Goal: Task Accomplishment & Management: Use online tool/utility

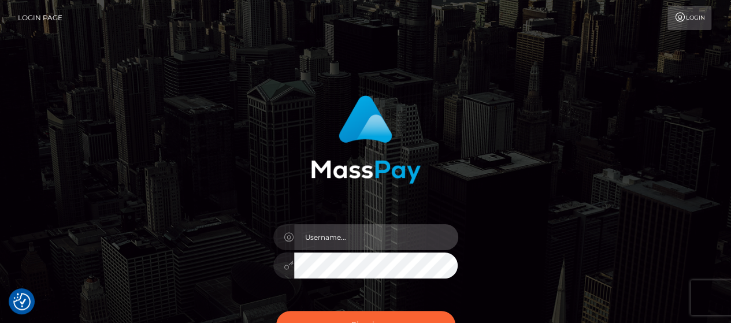
type input "matthew.wong"
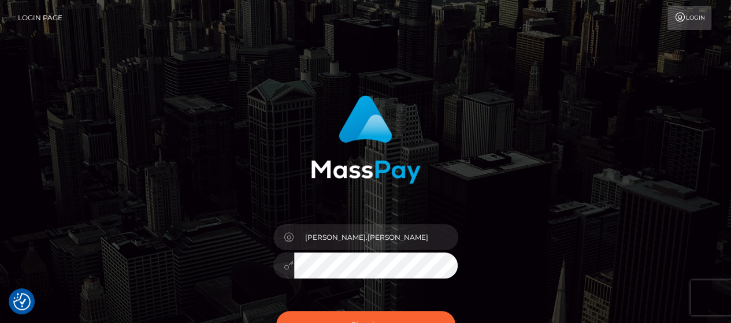
click at [435, 316] on button "Sign in" at bounding box center [365, 325] width 179 height 28
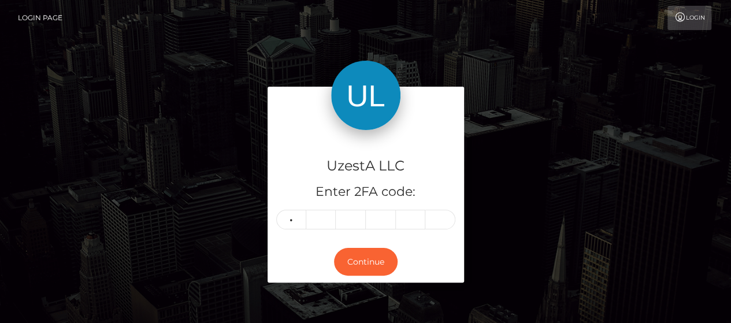
type input "3"
type input "8"
type input "0"
type input "5"
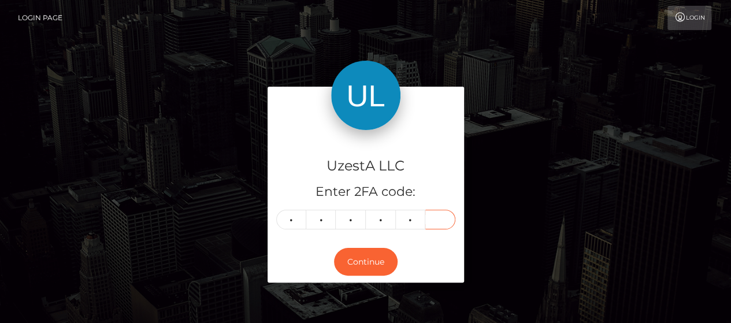
type input "2"
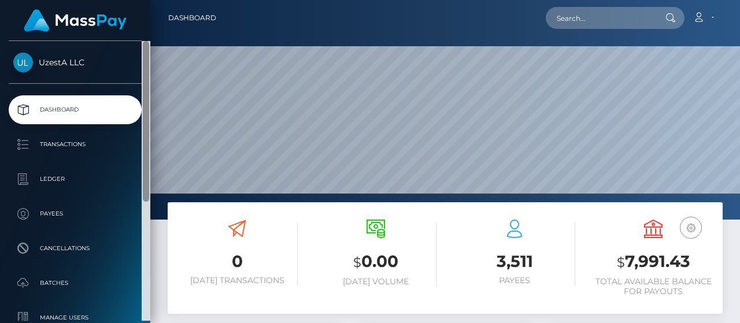
scroll to position [205, 173]
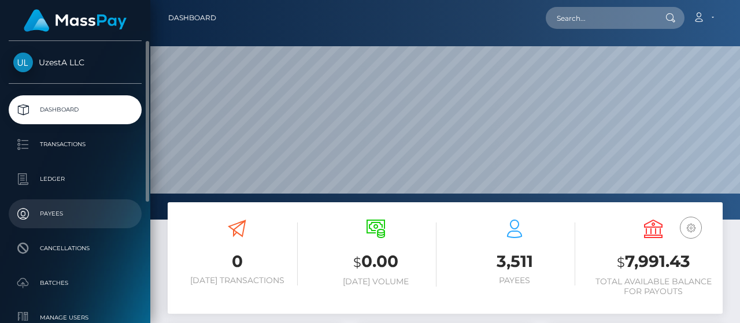
click at [80, 199] on link "Payees" at bounding box center [75, 213] width 133 height 29
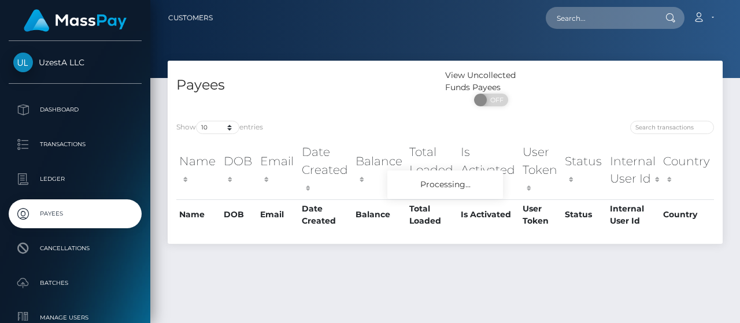
scroll to position [29, 0]
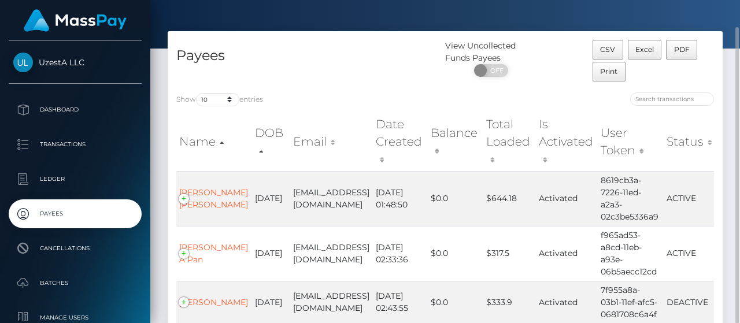
click at [473, 144] on th "Balance" at bounding box center [455, 142] width 55 height 58
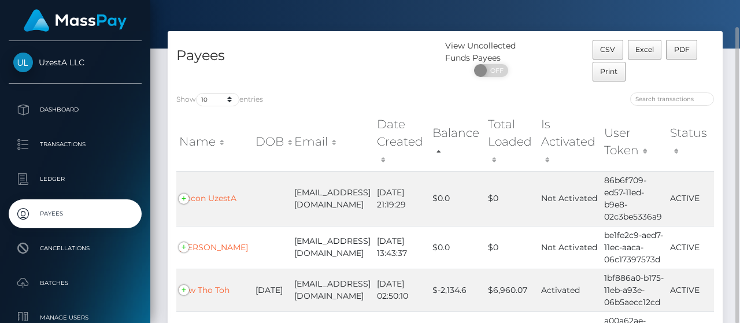
click at [478, 143] on th "Balance" at bounding box center [457, 142] width 56 height 58
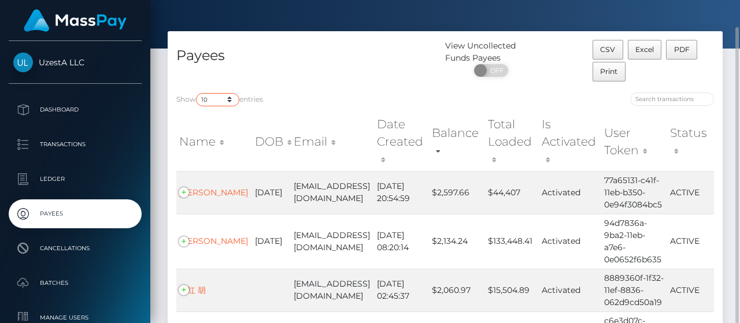
click at [218, 97] on select "10 25 50 100 250" at bounding box center [217, 99] width 43 height 13
click at [197, 93] on select "10 25 50 100 250" at bounding box center [217, 99] width 43 height 13
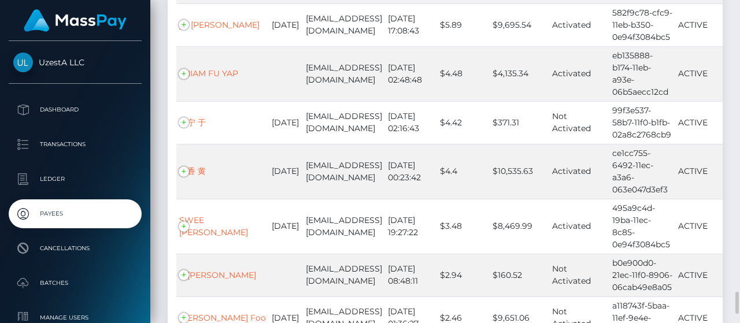
drag, startPoint x: 732, startPoint y: 281, endPoint x: 724, endPoint y: 187, distance: 95.1
click at [724, 189] on div "Customers Loading... Loading..." at bounding box center [444, 161] width 589 height 323
click at [734, 183] on div at bounding box center [735, 162] width 9 height 324
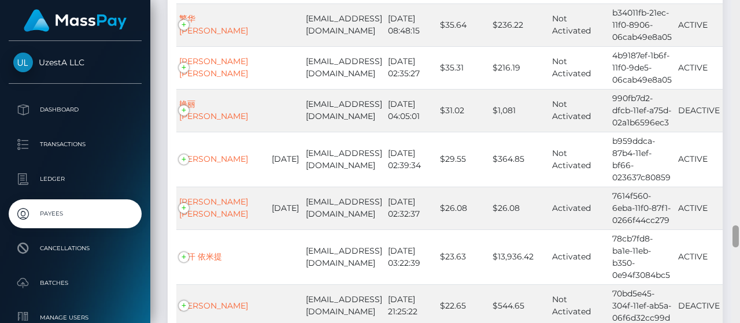
click at [734, 183] on div at bounding box center [735, 162] width 9 height 324
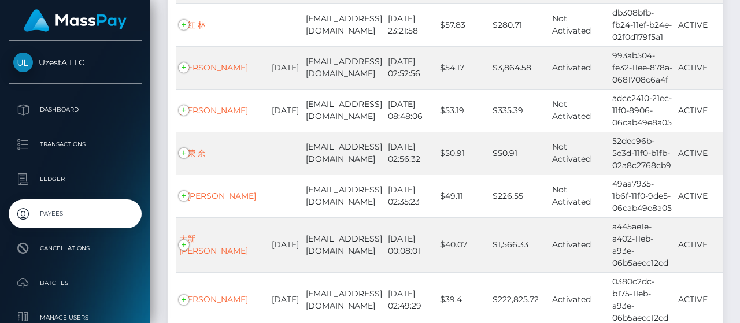
click at [734, 183] on div at bounding box center [735, 162] width 9 height 324
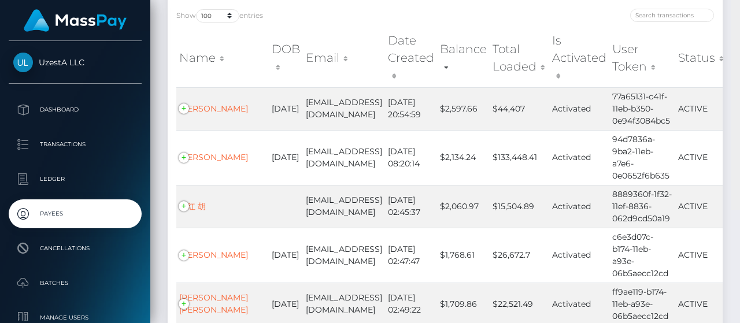
scroll to position [0, 0]
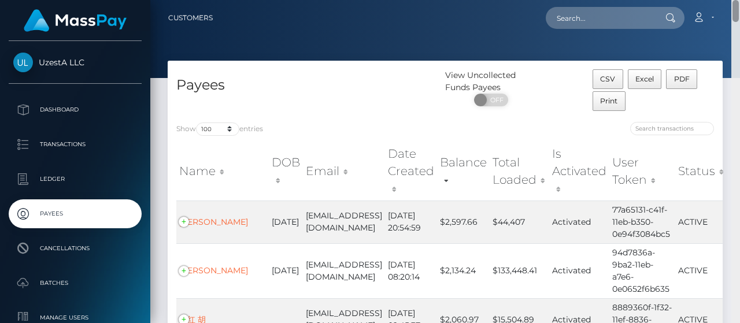
drag, startPoint x: 736, startPoint y: 187, endPoint x: 727, endPoint y: -69, distance: 255.6
click at [727, 0] on html "UzestA LLC Dashboard Transactions Ledger Payees Cancellations" at bounding box center [370, 161] width 740 height 323
click at [231, 128] on select "10 25 50 100 250" at bounding box center [217, 129] width 43 height 13
select select "250"
click at [197, 123] on select "10 25 50 100 250" at bounding box center [217, 129] width 43 height 13
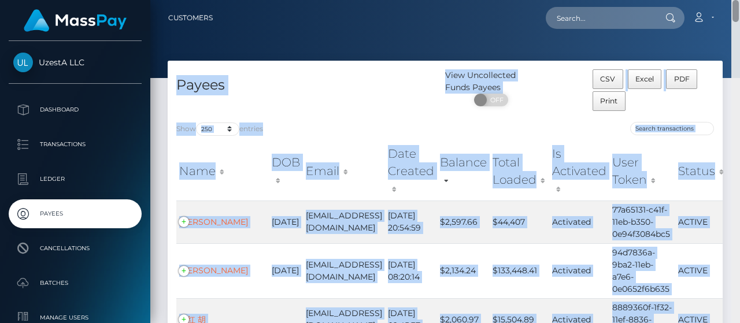
drag, startPoint x: 734, startPoint y: 17, endPoint x: 737, endPoint y: 94, distance: 77.5
click at [736, 101] on div "Customers Loading... Loading..." at bounding box center [444, 161] width 589 height 323
click at [739, 31] on nav "Customers Loading... Loading... Account Edit Profile" at bounding box center [444, 18] width 589 height 36
drag, startPoint x: 739, startPoint y: 11, endPoint x: 738, endPoint y: 178, distance: 167.0
click at [738, 200] on div "Customers Loading... Loading..." at bounding box center [444, 161] width 589 height 323
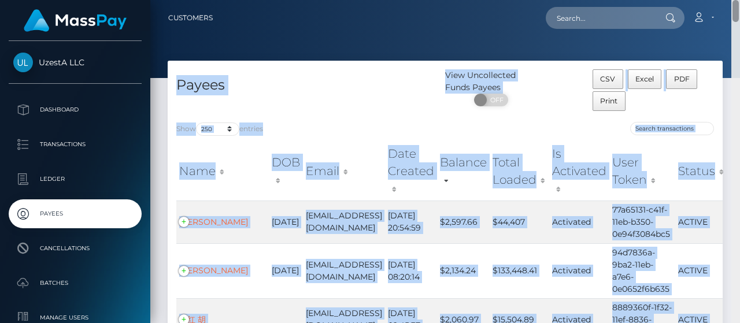
click at [738, 178] on div at bounding box center [735, 162] width 9 height 324
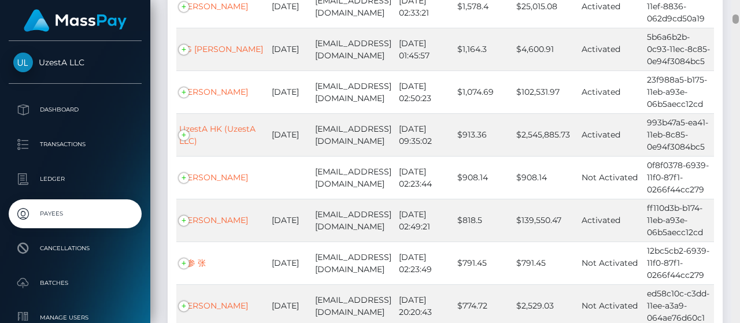
scroll to position [173, 0]
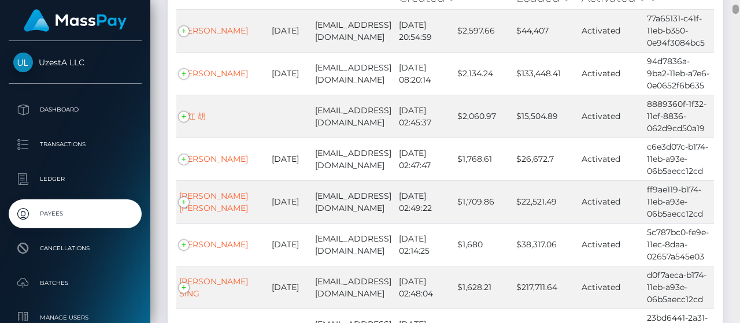
drag, startPoint x: 736, startPoint y: 14, endPoint x: 734, endPoint y: 63, distance: 48.6
click at [734, 66] on div at bounding box center [735, 162] width 9 height 324
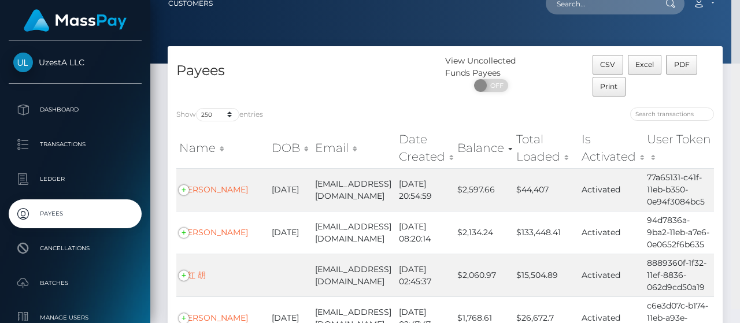
scroll to position [0, 0]
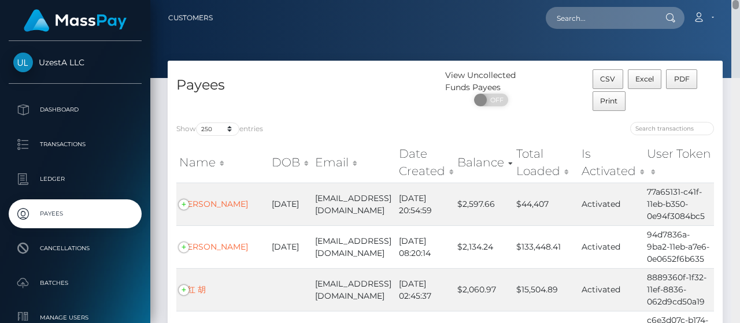
drag, startPoint x: 734, startPoint y: 8, endPoint x: 739, endPoint y: -16, distance: 23.6
click at [739, 0] on html "UzestA LLC Dashboard Transactions Ledger Payees Cancellations" at bounding box center [370, 161] width 740 height 323
click at [643, 85] on button "Excel" at bounding box center [645, 79] width 34 height 20
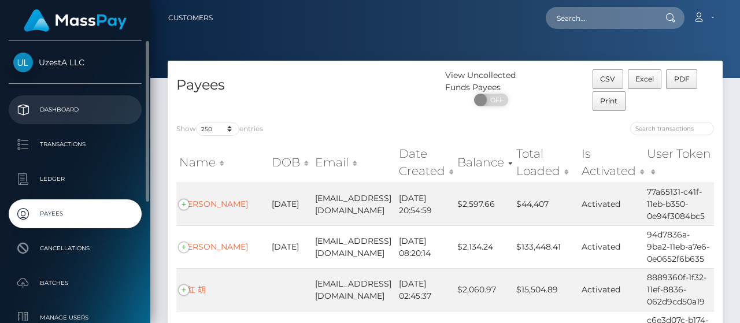
click at [73, 115] on p "Dashboard" at bounding box center [75, 109] width 124 height 17
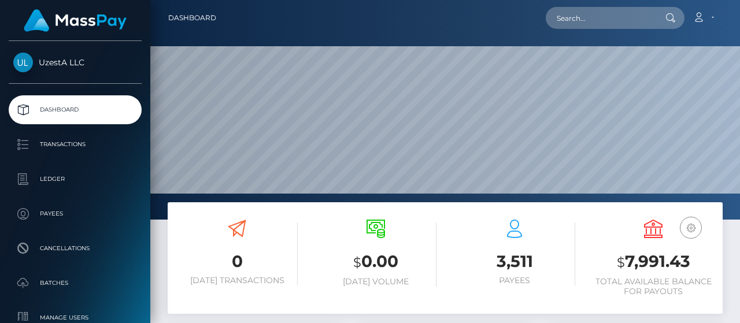
scroll to position [205, 173]
click at [595, 7] on input "text" at bounding box center [600, 18] width 109 height 22
paste input "0653561"
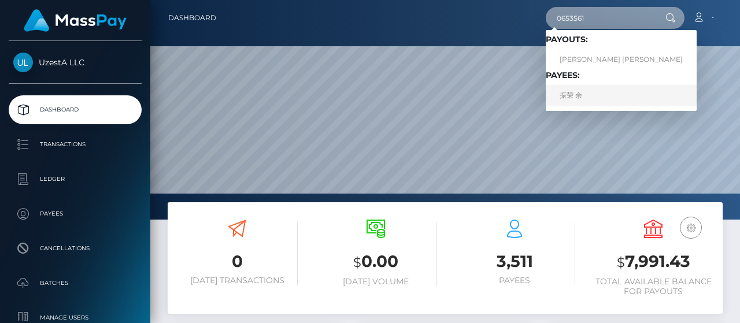
type input "0653561"
click at [590, 93] on link "振荣 余" at bounding box center [621, 95] width 151 height 21
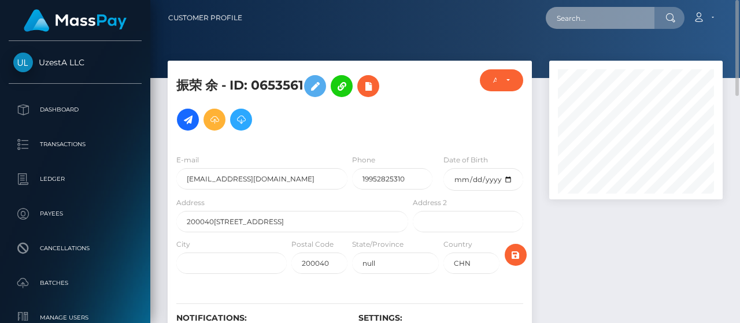
click at [638, 24] on input "text" at bounding box center [600, 18] width 109 height 22
paste input "0969397"
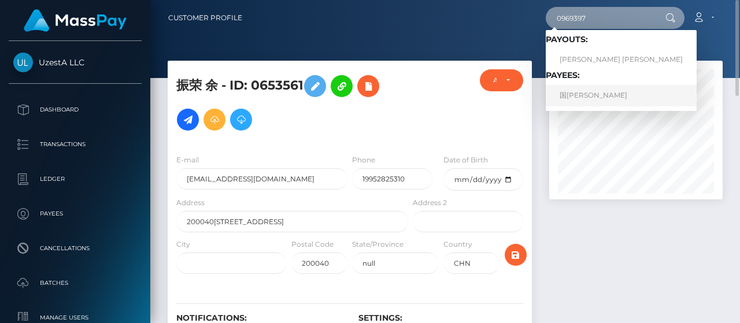
type input "0969397"
click at [595, 91] on link "国[PERSON_NAME]" at bounding box center [621, 95] width 151 height 21
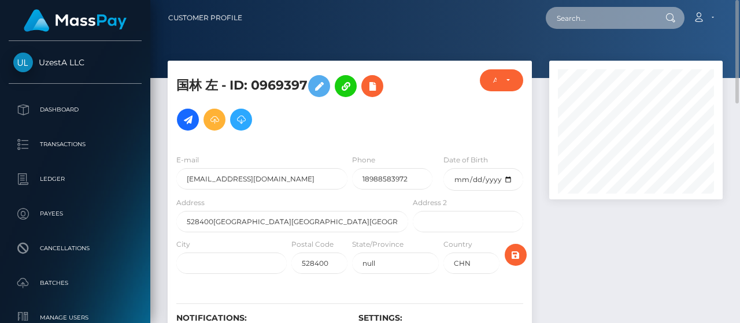
click at [606, 25] on input "text" at bounding box center [600, 18] width 109 height 22
paste input "0276558"
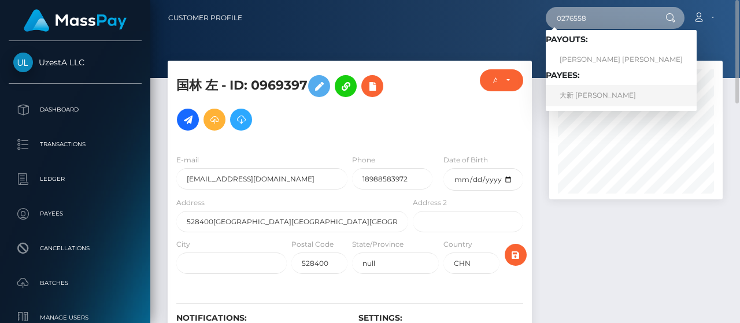
type input "0276558"
click at [585, 88] on link "大新 徐" at bounding box center [621, 95] width 151 height 21
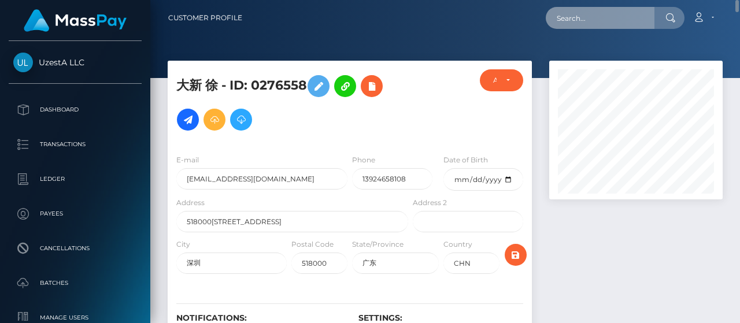
click at [648, 27] on input "text" at bounding box center [600, 18] width 109 height 22
click at [646, 23] on input "text" at bounding box center [600, 18] width 109 height 22
paste input "6041081"
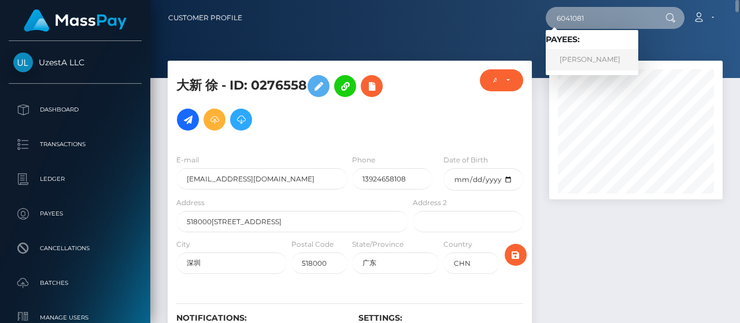
type input "6041081"
click at [586, 62] on link "Chun Chuang Tan" at bounding box center [592, 59] width 92 height 21
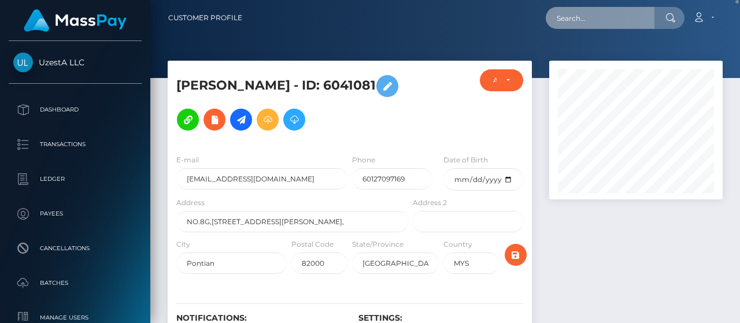
click at [595, 18] on input "text" at bounding box center [600, 18] width 109 height 22
paste input "7471685"
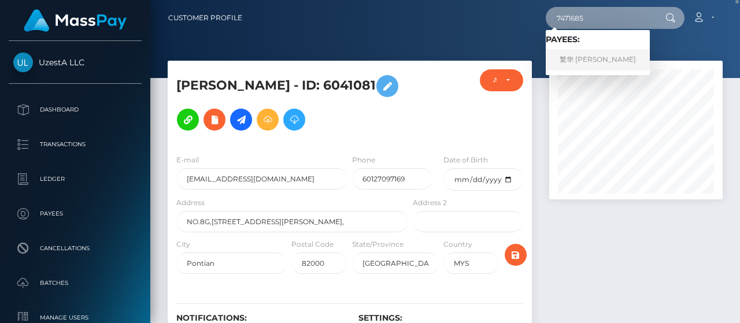
type input "7471685"
click at [579, 58] on link "繁华 李" at bounding box center [598, 59] width 104 height 21
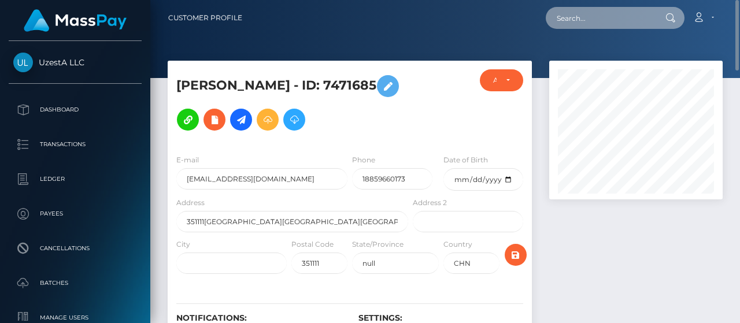
drag, startPoint x: 609, startPoint y: 20, endPoint x: 614, endPoint y: 10, distance: 11.4
click at [610, 18] on input "text" at bounding box center [600, 18] width 109 height 22
paste input "1393314"
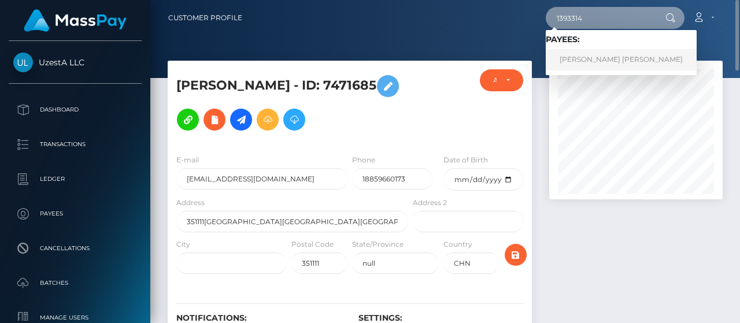
type input "1393314"
click at [591, 61] on link "琼芳 吴" at bounding box center [621, 59] width 151 height 21
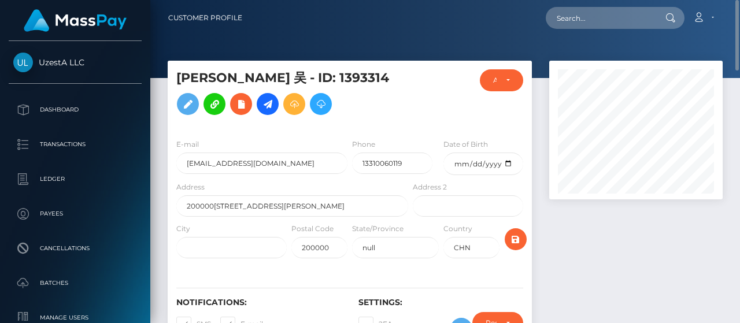
drag, startPoint x: 608, startPoint y: 2, endPoint x: 604, endPoint y: 11, distance: 9.3
click at [607, 5] on nav "Customer Profile Loading... Loading... Account" at bounding box center [444, 18] width 589 height 36
click at [603, 19] on input "text" at bounding box center [600, 18] width 109 height 22
paste input "0138091"
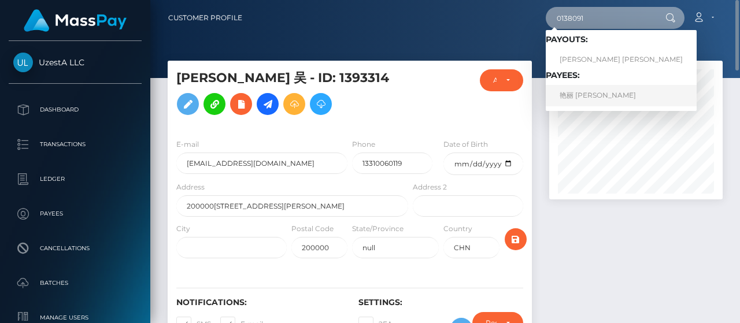
type input "0138091"
click at [591, 90] on link "艳丽 [PERSON_NAME]" at bounding box center [621, 95] width 151 height 21
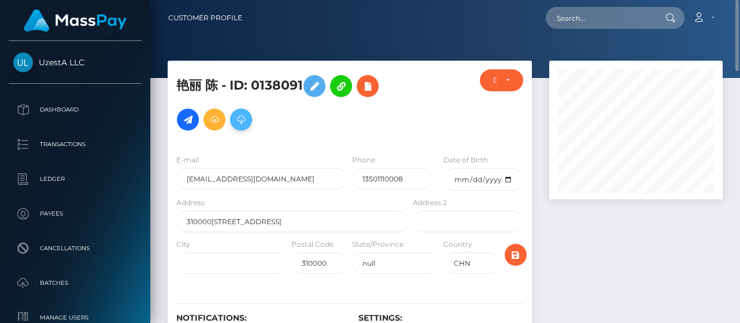
click at [243, 117] on icon at bounding box center [241, 120] width 14 height 14
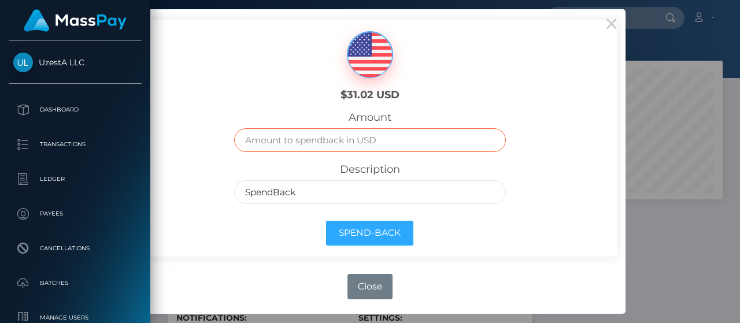
click at [348, 136] on input "text" at bounding box center [369, 140] width 271 height 24
type input "31.02"
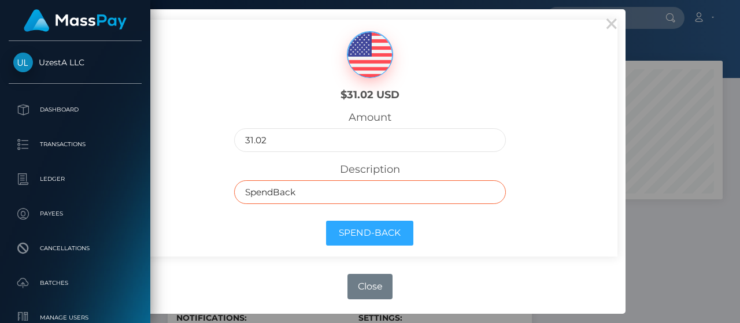
click at [368, 191] on input "SpendBack" at bounding box center [369, 192] width 271 height 24
click at [356, 196] on input "SpendBack" at bounding box center [369, 192] width 271 height 24
paste input "Frozen Balance as inactive"
type input "Frozen Balance as inactive"
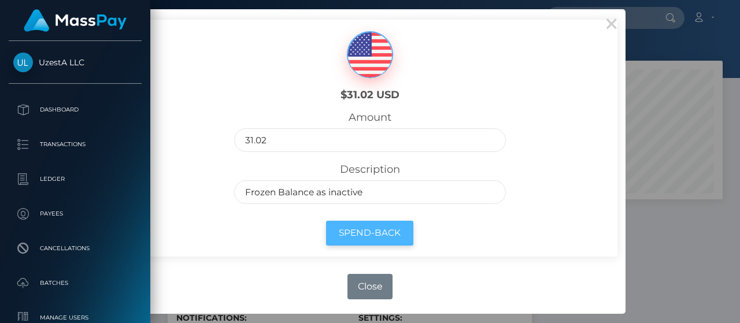
click at [359, 236] on button "Spend-Back" at bounding box center [369, 233] width 87 height 25
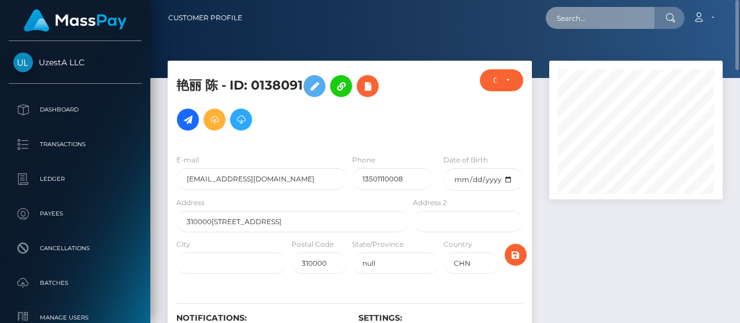
drag, startPoint x: 614, startPoint y: 17, endPoint x: 607, endPoint y: 21, distance: 8.5
click at [614, 17] on input "text" at bounding box center [600, 18] width 109 height 22
paste input "9245599"
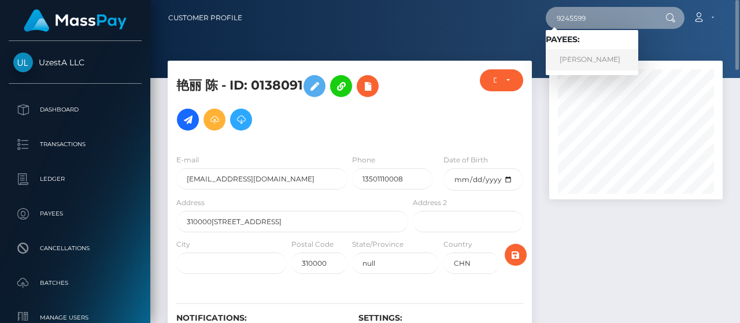
type input "9245599"
click at [581, 57] on link "[PERSON_NAME]" at bounding box center [592, 59] width 92 height 21
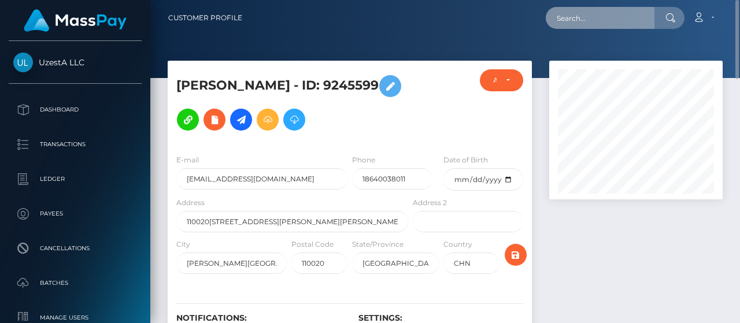
click at [633, 23] on input "text" at bounding box center [600, 18] width 109 height 22
paste input "1879891"
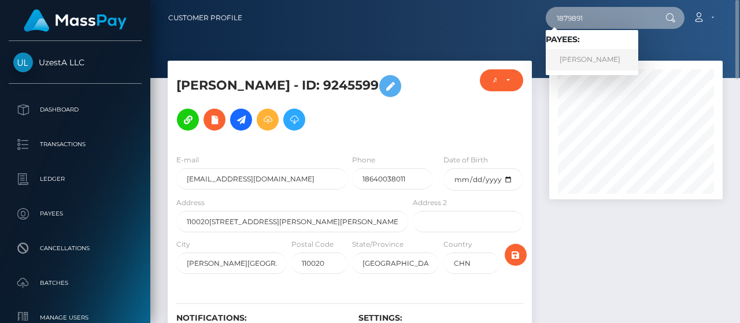
type input "1879891"
click at [579, 62] on link "[PERSON_NAME]" at bounding box center [592, 59] width 92 height 21
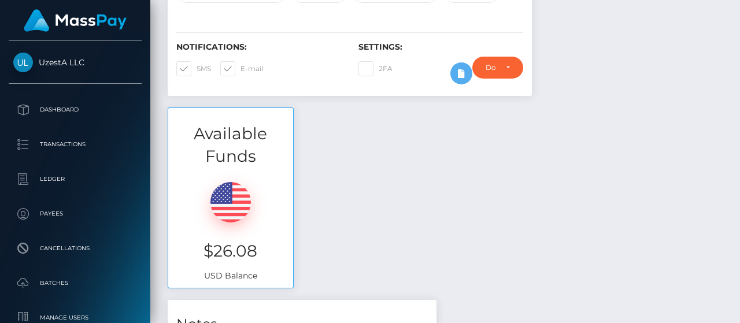
scroll to position [982, 0]
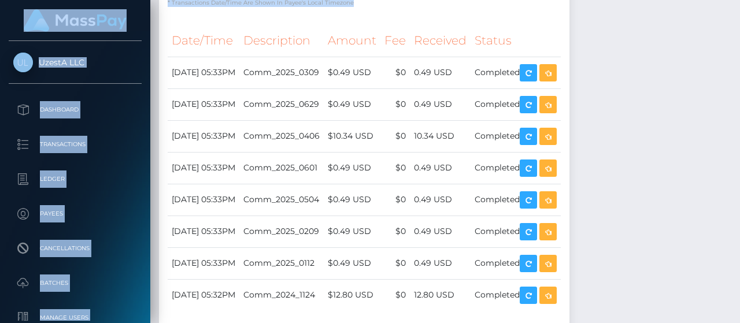
click at [165, 322] on html "UzestA LLC Dashboard Transactions Ledger Payees Cancellations" at bounding box center [370, 161] width 740 height 323
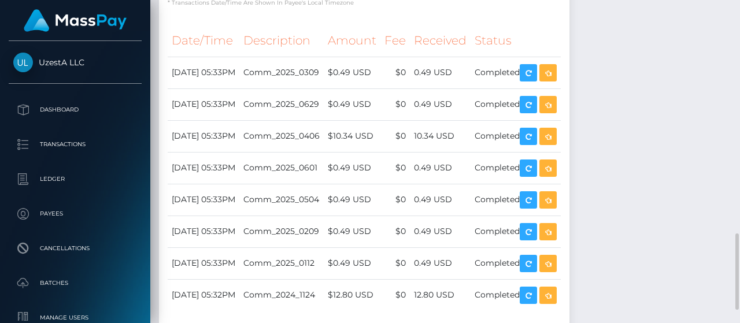
click at [279, 316] on div "Transactions History * Transactions date/time are shown in payee's local timezo…" at bounding box center [364, 153] width 428 height 380
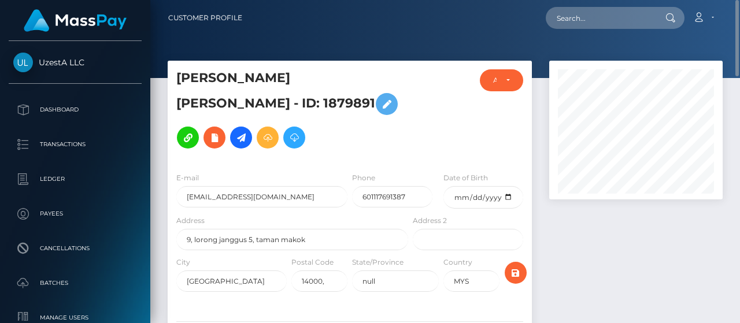
scroll to position [0, 0]
click at [620, 20] on input "text" at bounding box center [600, 18] width 109 height 22
paste input "1964485"
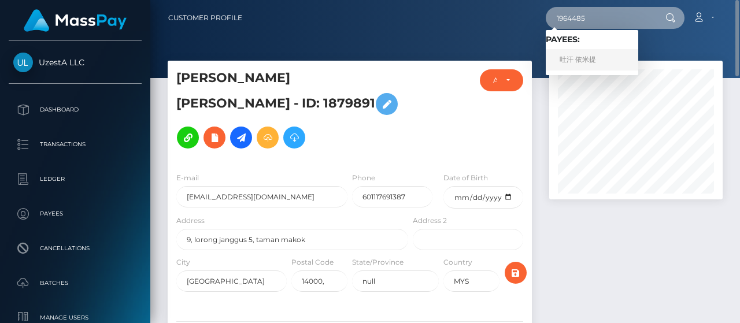
type input "1964485"
click at [588, 62] on link "吐汗 依米提" at bounding box center [592, 59] width 92 height 21
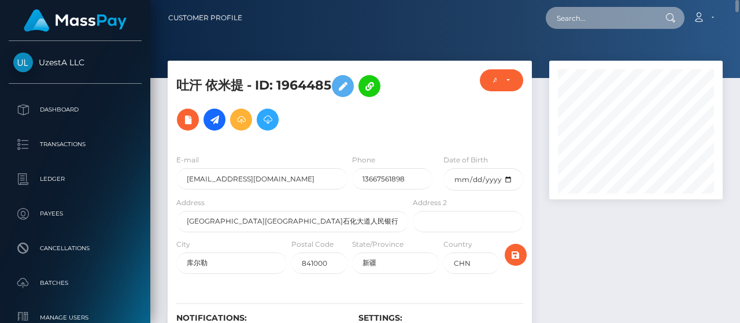
click at [635, 16] on input "text" at bounding box center [600, 18] width 109 height 22
paste input "6760790"
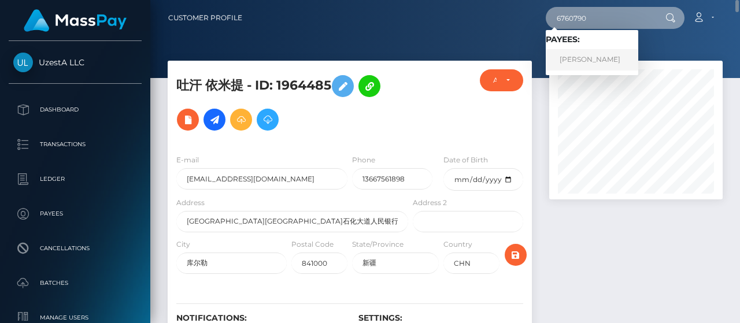
type input "6760790"
click at [591, 51] on link "青松 柴" at bounding box center [592, 59] width 92 height 21
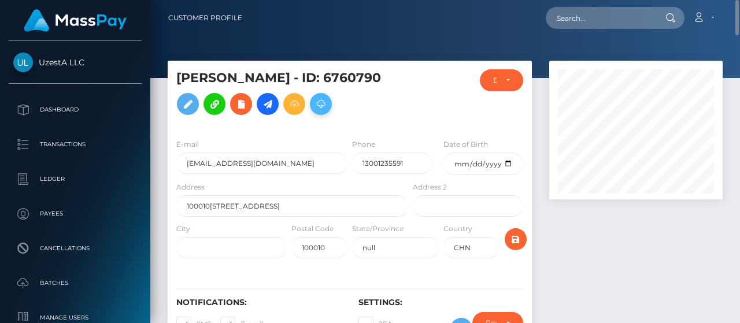
click at [314, 112] on icon at bounding box center [321, 104] width 14 height 14
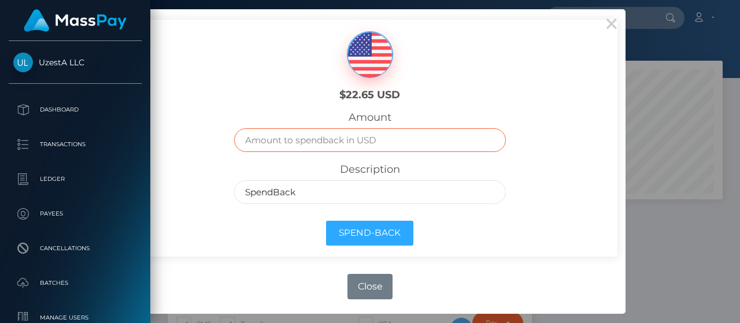
click at [355, 138] on input "text" at bounding box center [369, 140] width 271 height 24
type input "22.65"
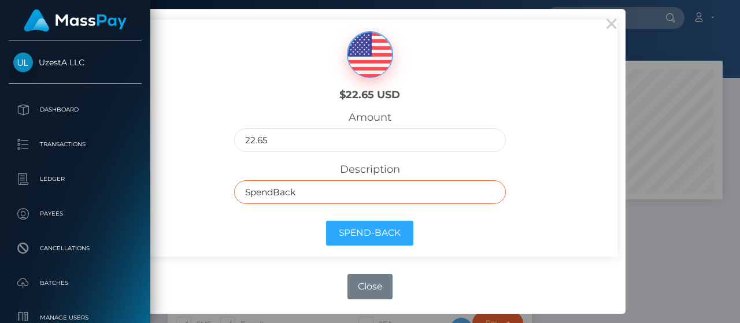
paste input "Frozen Balance as inactive"
type input "Frozen Balance as inactive"
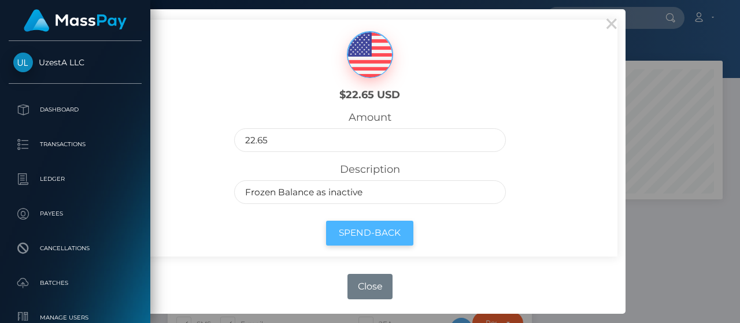
click at [366, 234] on button "Spend-Back" at bounding box center [369, 233] width 87 height 25
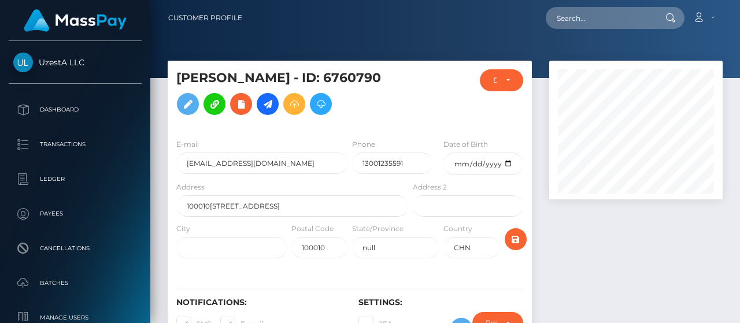
scroll to position [139, 173]
click at [609, 17] on input "text" at bounding box center [600, 18] width 109 height 22
paste input "9402509"
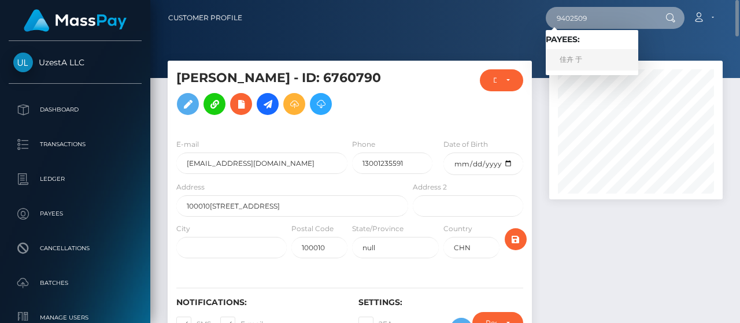
type input "9402509"
click at [586, 65] on link "佳卉 于" at bounding box center [592, 59] width 92 height 21
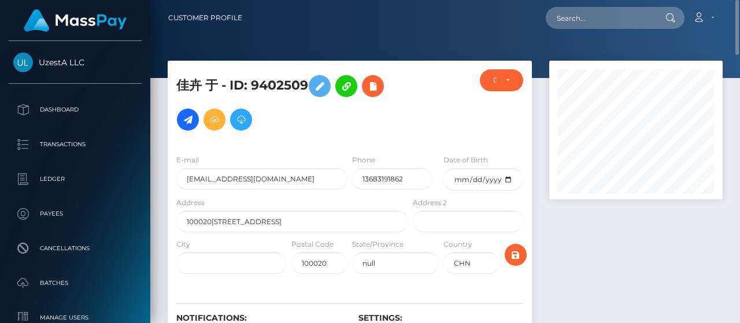
scroll to position [58, 0]
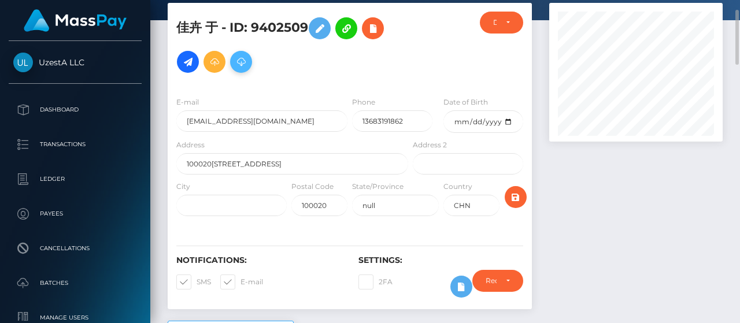
click at [247, 62] on icon at bounding box center [241, 62] width 14 height 14
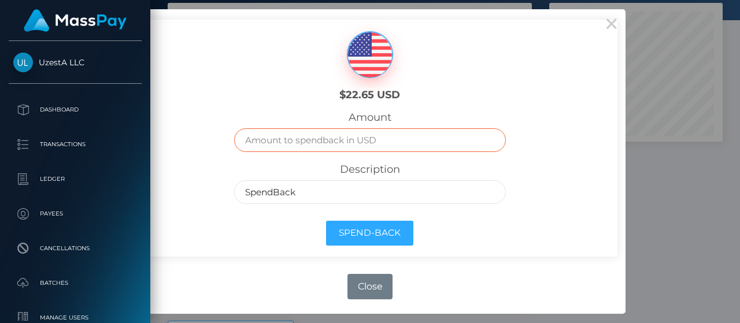
click at [363, 140] on input "text" at bounding box center [369, 140] width 271 height 24
type input "22.65"
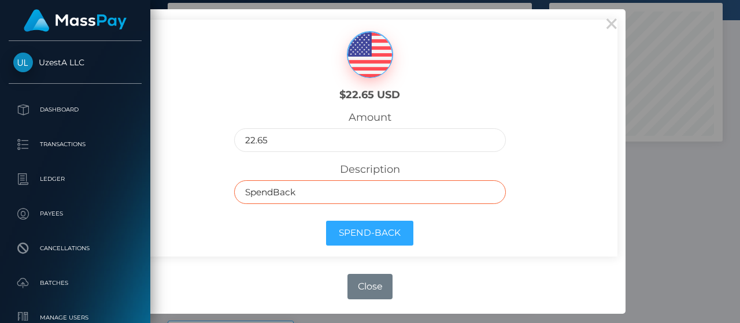
click at [379, 190] on input "SpendBack" at bounding box center [369, 192] width 271 height 24
paste input "Frozen Balance as inactive"
type input "Frozen Balance as inactive"
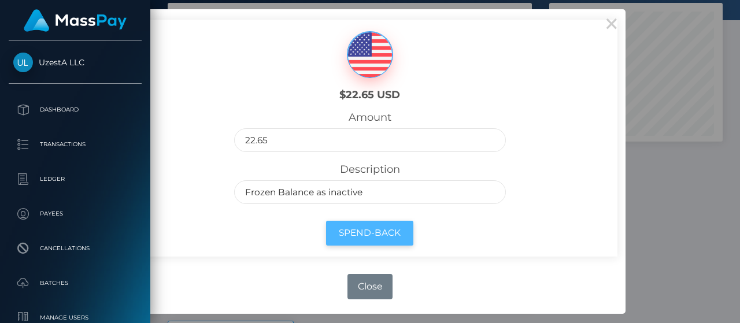
click at [365, 225] on button "Spend-Back" at bounding box center [369, 233] width 87 height 25
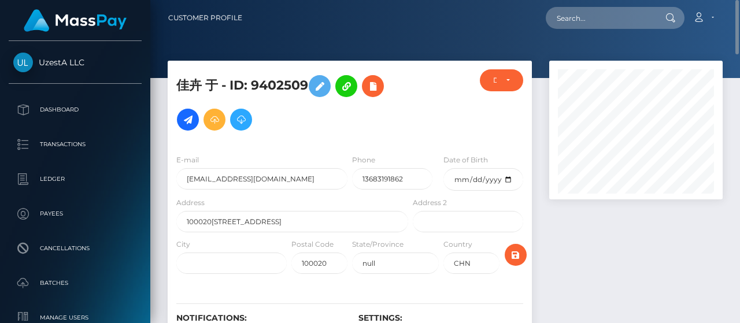
scroll to position [139, 173]
click at [594, 27] on input "text" at bounding box center [600, 18] width 109 height 22
paste input "6397776"
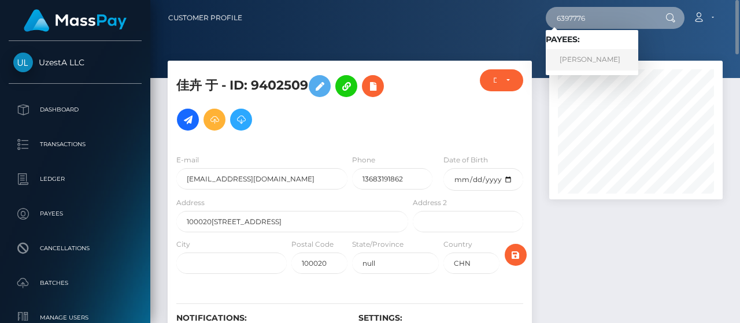
type input "6397776"
click at [580, 58] on link "Siew Ping Lee" at bounding box center [592, 59] width 92 height 21
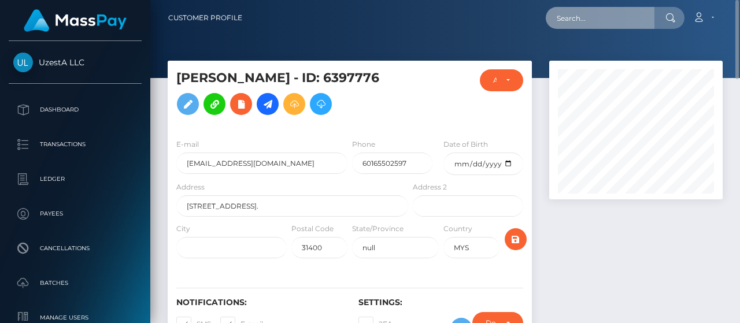
click at [601, 23] on input "text" at bounding box center [600, 18] width 109 height 22
paste input "7635715"
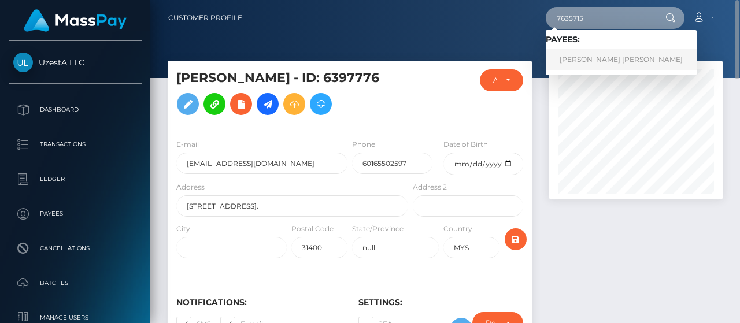
type input "7635715"
click at [583, 59] on link "路萍 陈" at bounding box center [621, 59] width 151 height 21
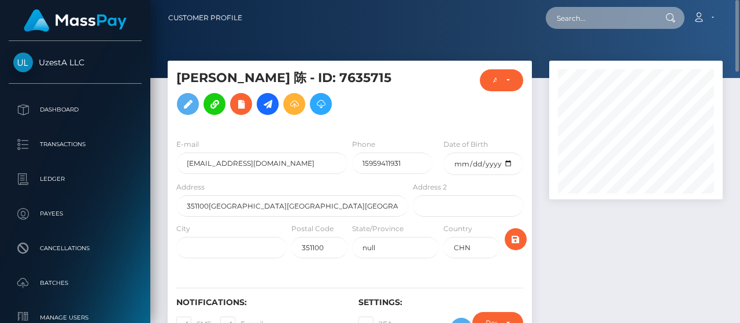
click at [596, 23] on input "text" at bounding box center [600, 18] width 109 height 22
paste input "7538534"
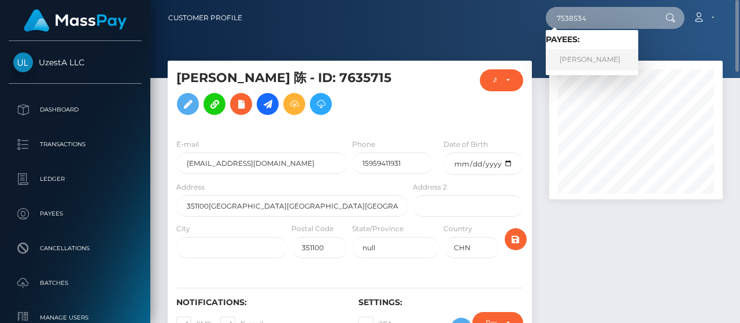
type input "7538534"
click at [580, 58] on link "小莉 邓" at bounding box center [592, 59] width 92 height 21
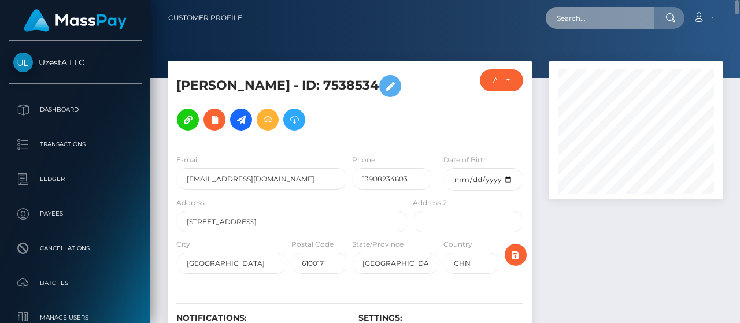
click at [613, 16] on input "text" at bounding box center [600, 18] width 109 height 22
paste input "5627197"
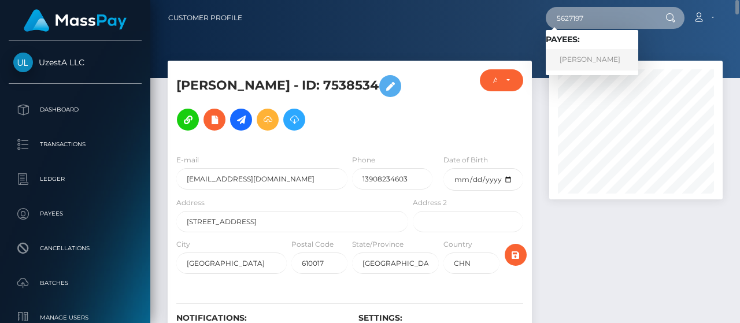
type input "5627197"
click at [591, 58] on link "Siew Yeng Soo" at bounding box center [592, 59] width 92 height 21
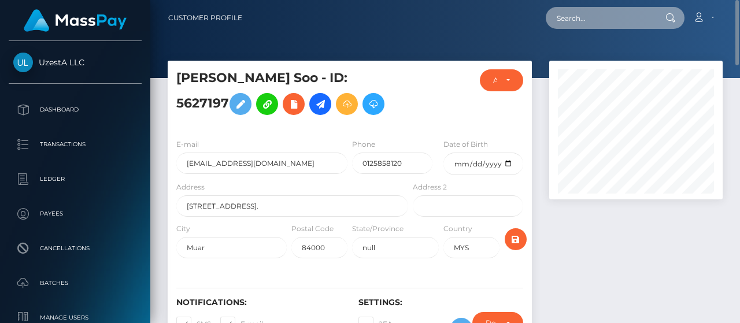
click at [571, 23] on input "text" at bounding box center [600, 18] width 109 height 22
paste input "8850931"
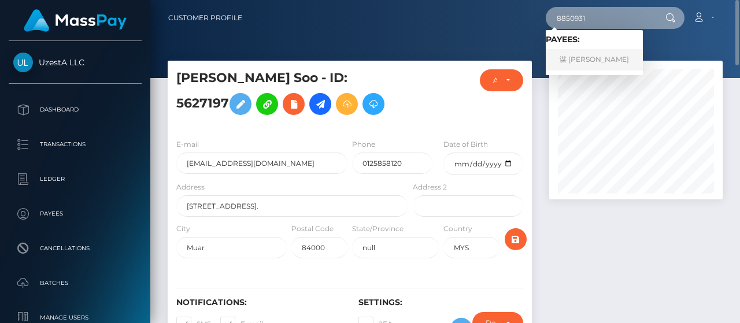
type input "8850931"
click at [588, 60] on link "谋 [PERSON_NAME]" at bounding box center [594, 59] width 97 height 21
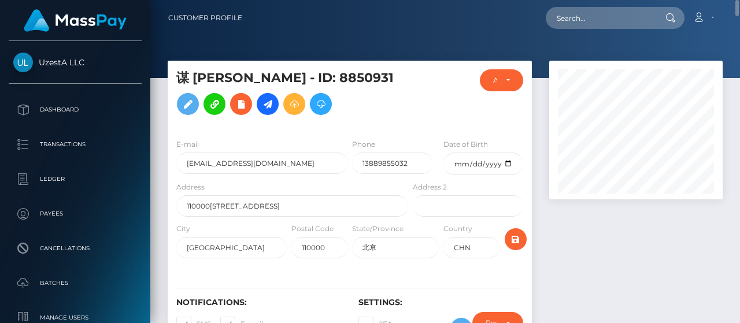
drag, startPoint x: 606, startPoint y: 29, endPoint x: 607, endPoint y: 20, distance: 9.3
click at [606, 27] on div "Loading... Loading... Account Edit Profile Logout" at bounding box center [486, 18] width 470 height 24
click at [607, 19] on input "text" at bounding box center [600, 18] width 109 height 22
paste input "2614589"
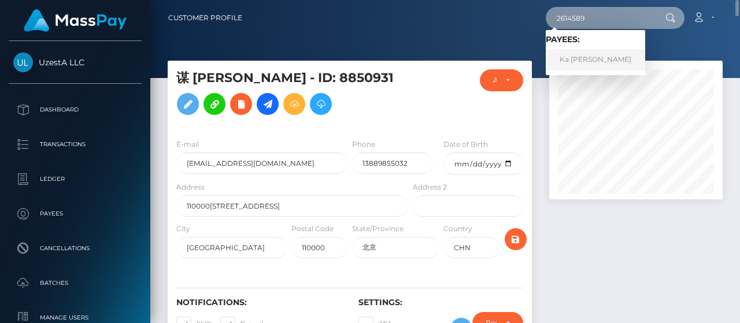
type input "2614589"
click at [587, 65] on link "Ka [PERSON_NAME]" at bounding box center [595, 59] width 99 height 21
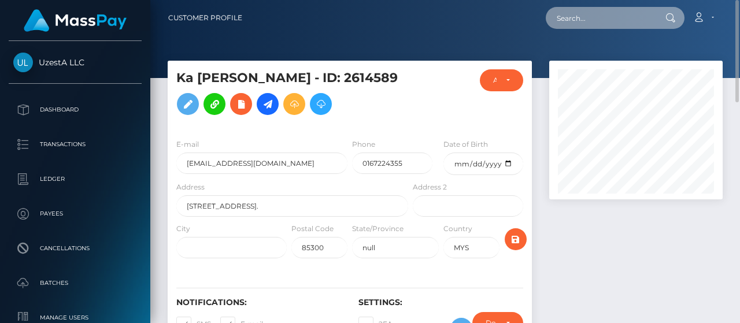
click at [596, 23] on input "text" at bounding box center [600, 18] width 109 height 22
paste input "3328271"
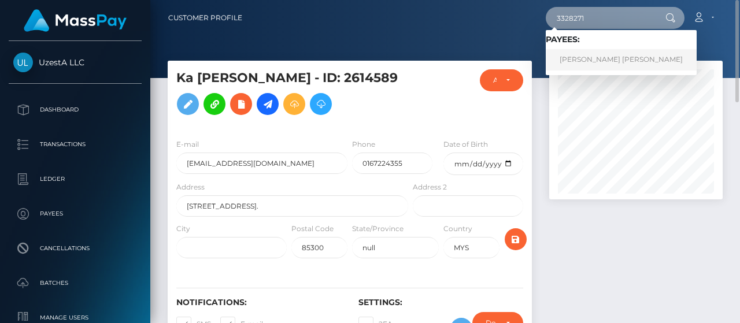
type input "3328271"
click at [588, 57] on link "YAN LING DIANA LIM" at bounding box center [621, 59] width 151 height 21
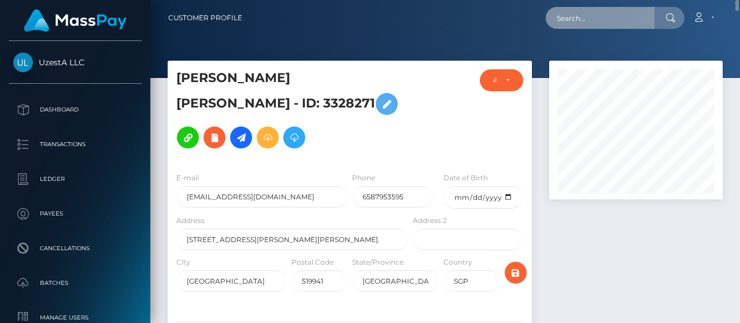
click at [596, 11] on input "text" at bounding box center [600, 18] width 109 height 22
paste input "8790422"
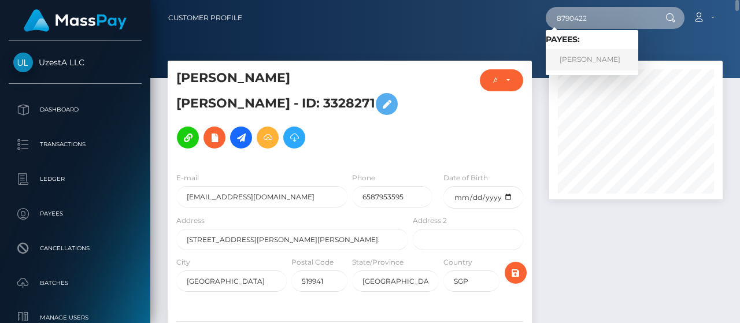
type input "8790422"
click at [580, 59] on link "[PERSON_NAME]" at bounding box center [592, 59] width 92 height 21
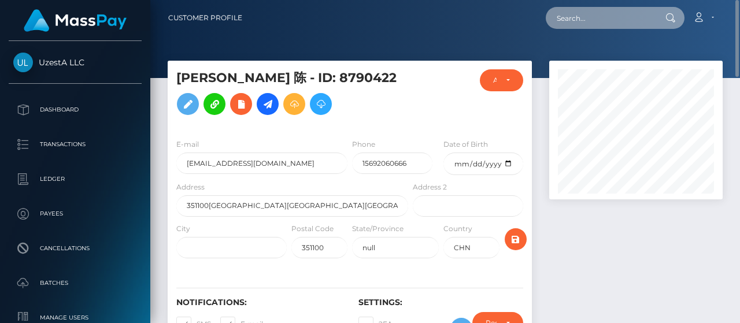
click at [617, 24] on input "text" at bounding box center [600, 18] width 109 height 22
paste input "0000128"
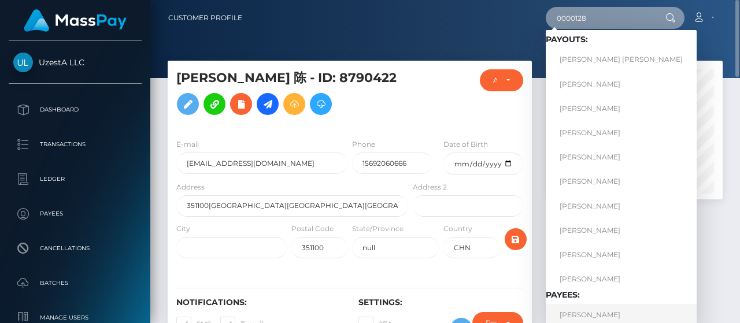
type input "0000128"
click at [567, 318] on link "[PERSON_NAME]" at bounding box center [621, 314] width 151 height 21
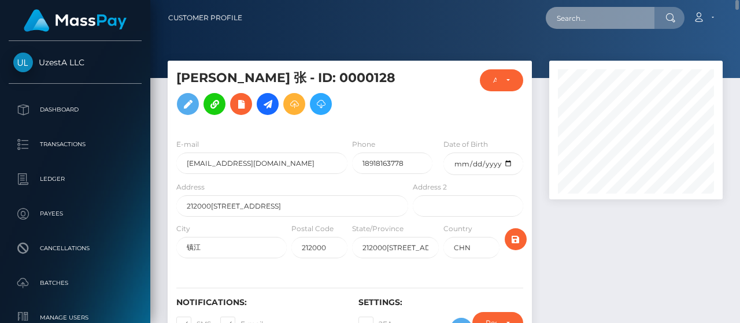
click at [612, 27] on input "text" at bounding box center [600, 18] width 109 height 22
paste input "6050062"
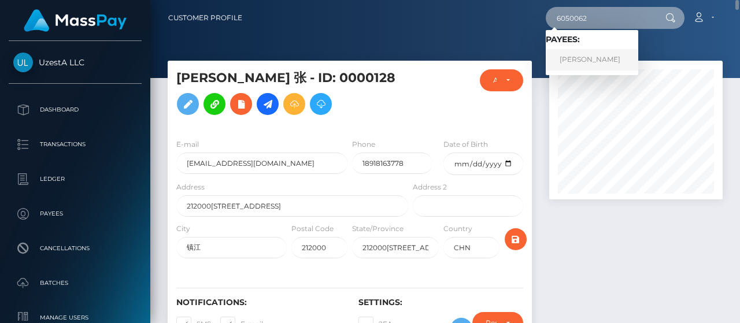
type input "6050062"
click at [622, 58] on link "[PERSON_NAME]" at bounding box center [592, 59] width 92 height 21
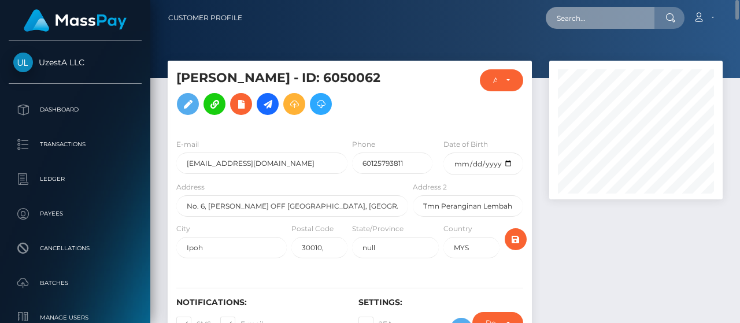
click at [596, 20] on input "text" at bounding box center [600, 18] width 109 height 22
paste input "2956149"
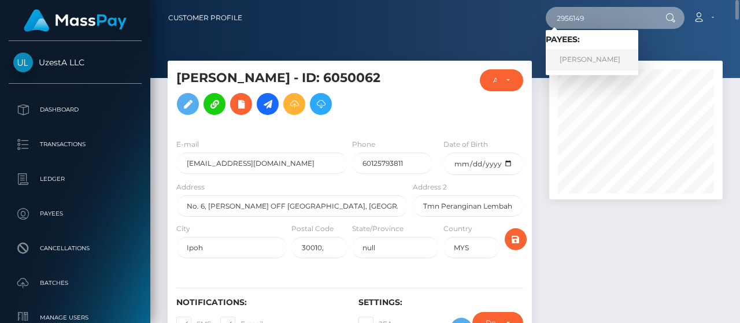
type input "2956149"
click at [610, 58] on link "[PERSON_NAME]" at bounding box center [592, 59] width 92 height 21
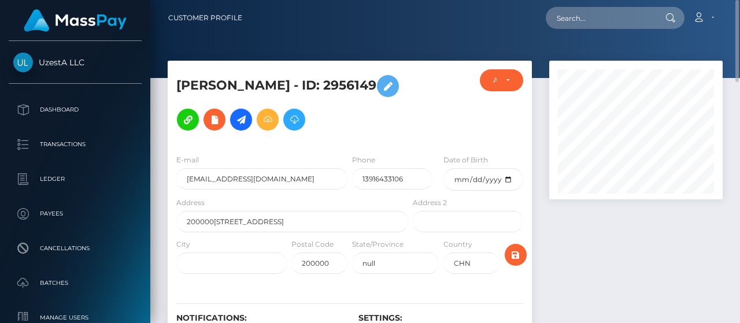
click at [601, 29] on nav "Customer Profile Loading... Loading... Account" at bounding box center [444, 18] width 589 height 36
paste input "6547841"
click at [598, 13] on input "text" at bounding box center [600, 18] width 109 height 22
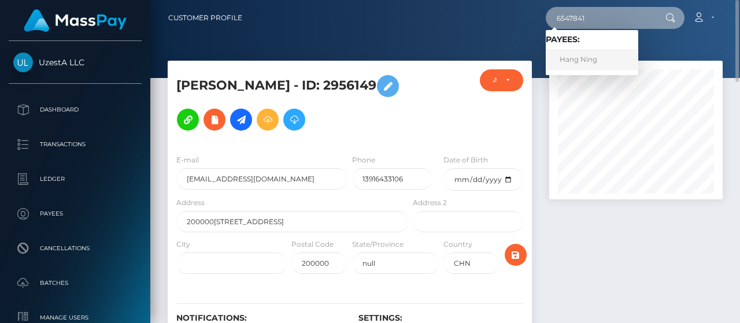
type input "6547841"
click at [571, 66] on link "Hang Ning" at bounding box center [592, 59] width 92 height 21
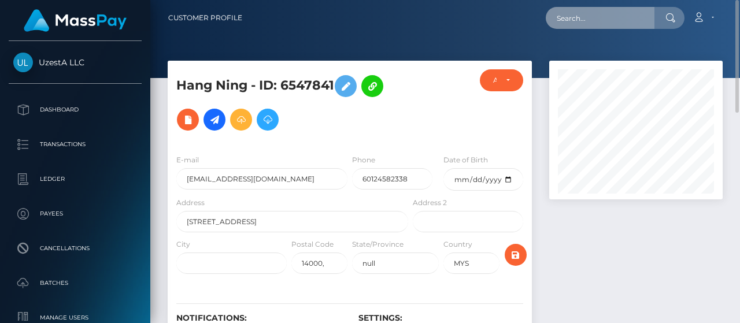
click at [628, 28] on input "text" at bounding box center [600, 18] width 109 height 22
paste input "0274248"
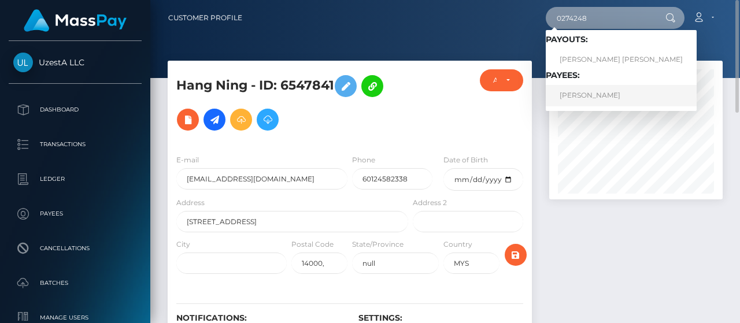
type input "0274248"
click at [591, 94] on link "[PERSON_NAME]" at bounding box center [621, 95] width 151 height 21
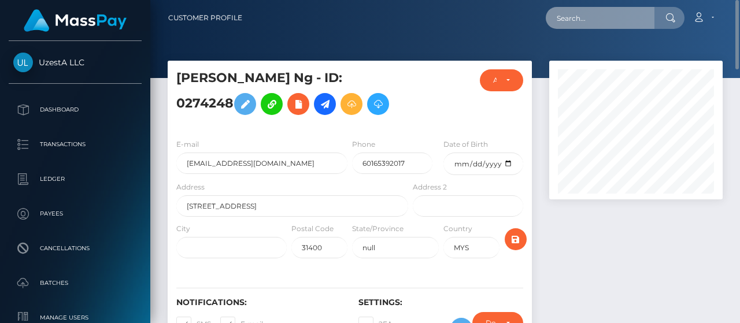
click at [626, 18] on input "text" at bounding box center [600, 18] width 109 height 22
paste input "9935870"
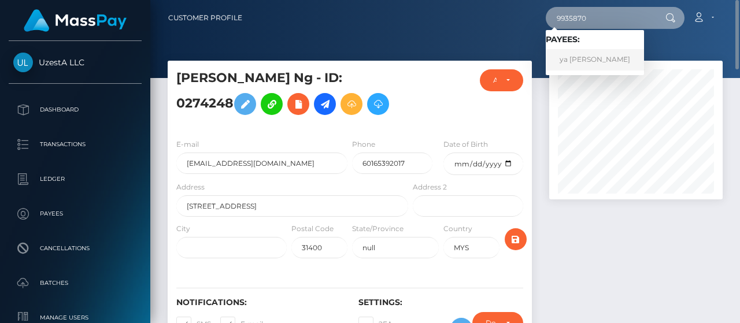
type input "9935870"
click at [589, 56] on link "ya hong LI" at bounding box center [595, 59] width 98 height 21
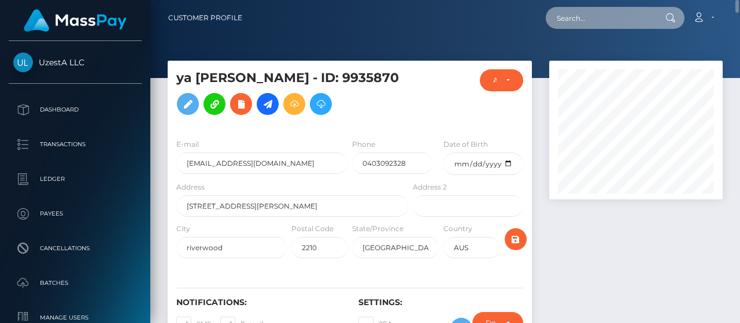
click at [595, 21] on input "text" at bounding box center [600, 18] width 109 height 22
paste input "3953062"
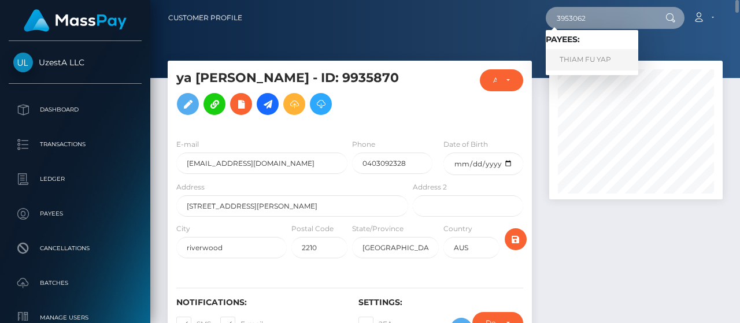
type input "3953062"
click at [595, 55] on link "THIAM FU YAP" at bounding box center [592, 59] width 92 height 21
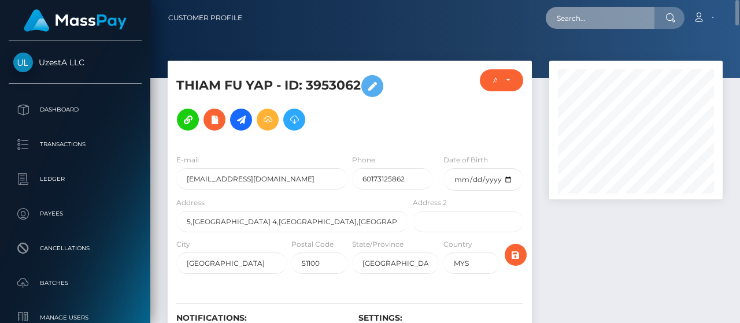
drag, startPoint x: 610, startPoint y: 27, endPoint x: 607, endPoint y: 19, distance: 8.8
click at [610, 27] on input "text" at bounding box center [600, 18] width 109 height 22
click at [607, 19] on input "text" at bounding box center [600, 18] width 109 height 22
paste input "8040213"
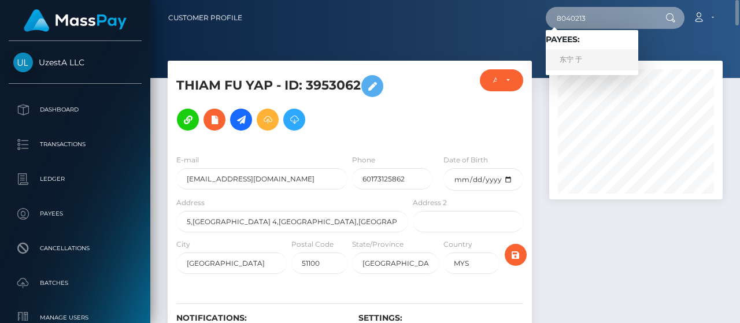
type input "8040213"
click at [564, 57] on link "东宁 于" at bounding box center [592, 59] width 92 height 21
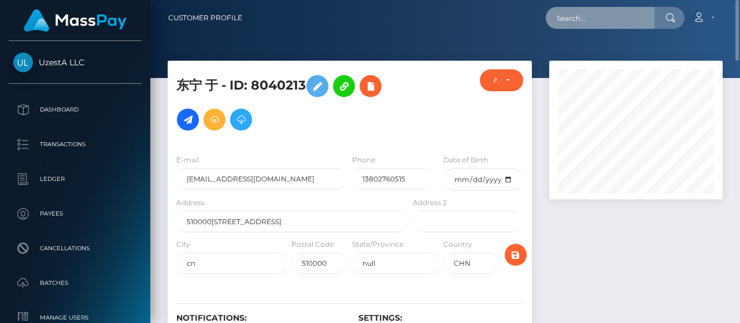
click at [604, 27] on input "text" at bounding box center [600, 18] width 109 height 22
paste input "6469191"
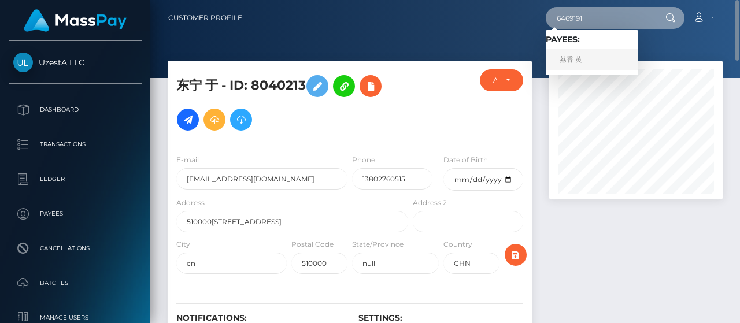
type input "6469191"
click at [576, 61] on link "荔香 黄" at bounding box center [592, 59] width 92 height 21
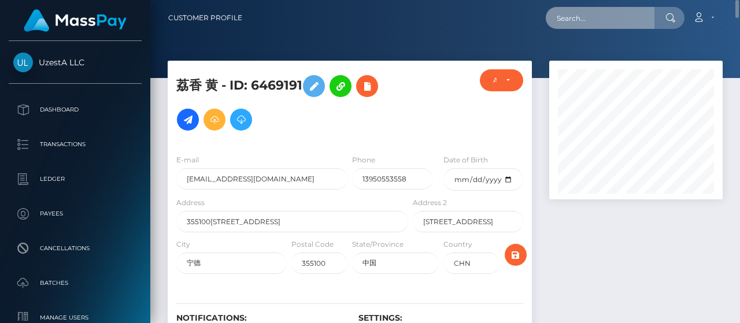
click at [623, 23] on input "text" at bounding box center [600, 18] width 109 height 22
paste input "6336821"
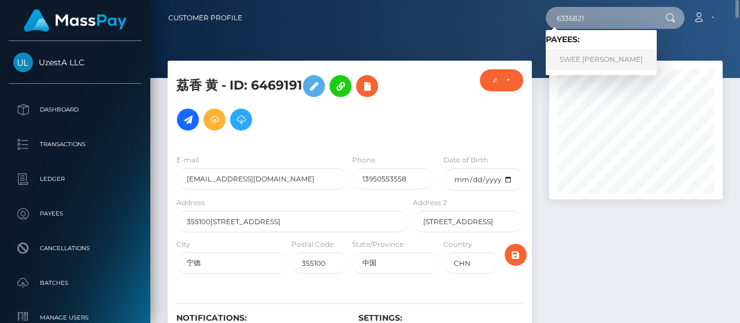
type input "6336821"
click at [596, 68] on link "SWEE [PERSON_NAME]" at bounding box center [601, 59] width 111 height 21
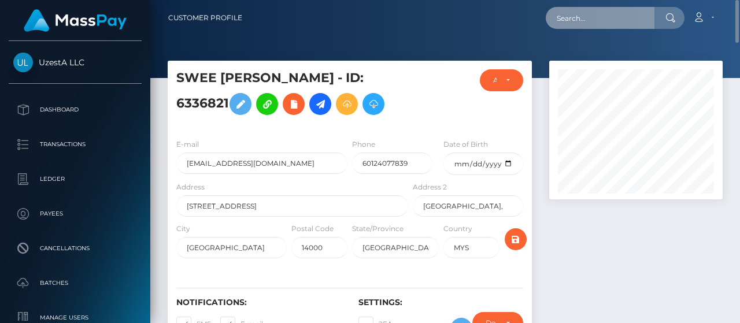
click at [626, 23] on input "text" at bounding box center [600, 18] width 109 height 22
paste input "6116497"
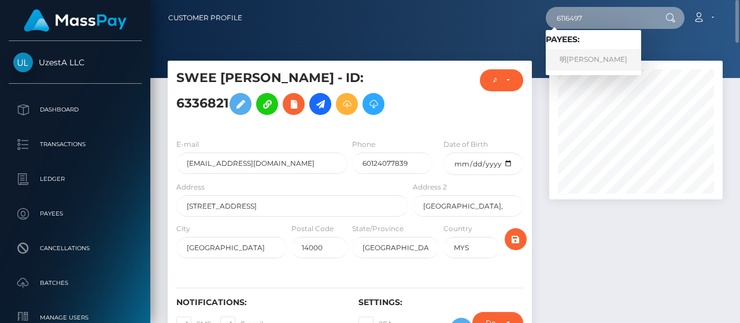
type input "6116497"
click at [583, 57] on link "明[PERSON_NAME]" at bounding box center [593, 59] width 95 height 21
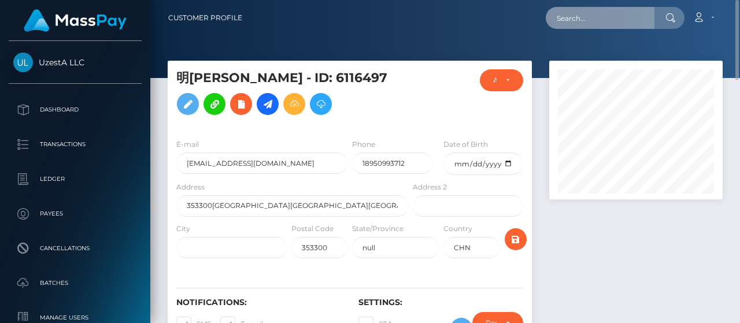
click at [615, 18] on input "text" at bounding box center [600, 18] width 109 height 22
paste input "0369692"
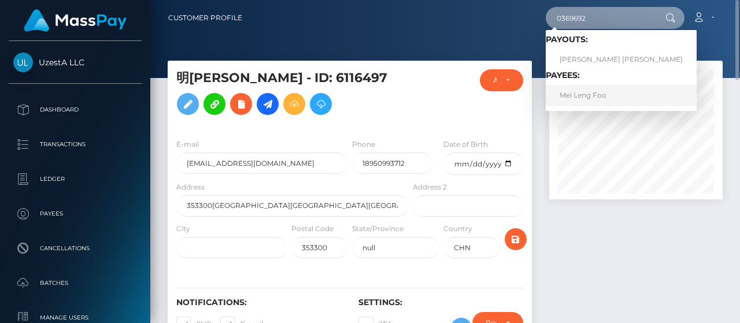
type input "0369692"
click at [591, 93] on link "Mei Leng Foo" at bounding box center [621, 95] width 151 height 21
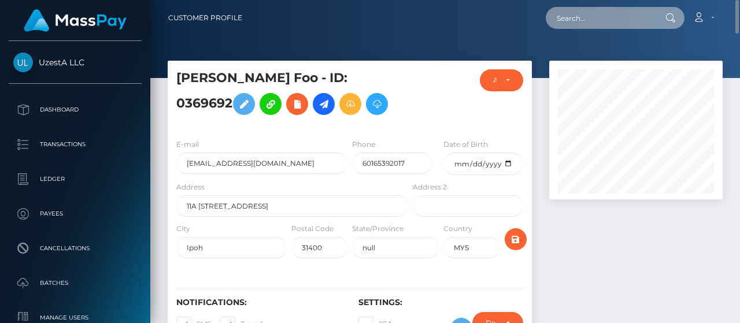
click at [615, 11] on input "text" at bounding box center [600, 18] width 109 height 22
paste input "6571329"
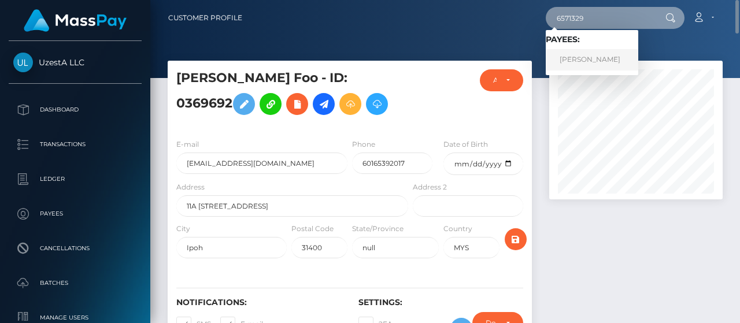
type input "6571329"
click at [589, 63] on link "海燕 武" at bounding box center [592, 59] width 92 height 21
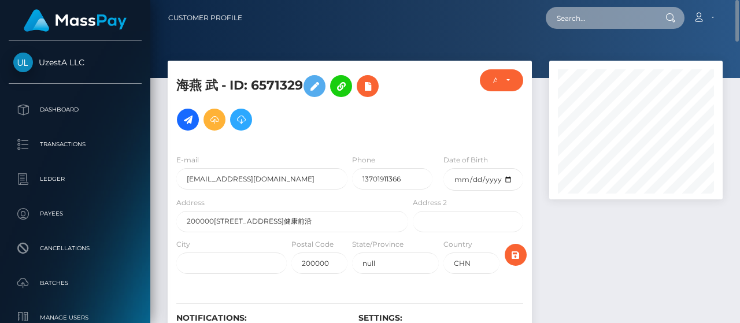
click at [596, 20] on input "text" at bounding box center [600, 18] width 109 height 22
paste input "9772438"
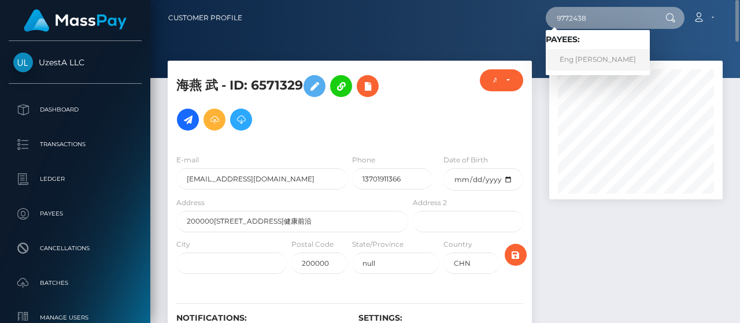
type input "9772438"
drag, startPoint x: 567, startPoint y: 55, endPoint x: 559, endPoint y: 60, distance: 9.8
click at [567, 54] on link "Eng [PERSON_NAME]" at bounding box center [598, 59] width 104 height 21
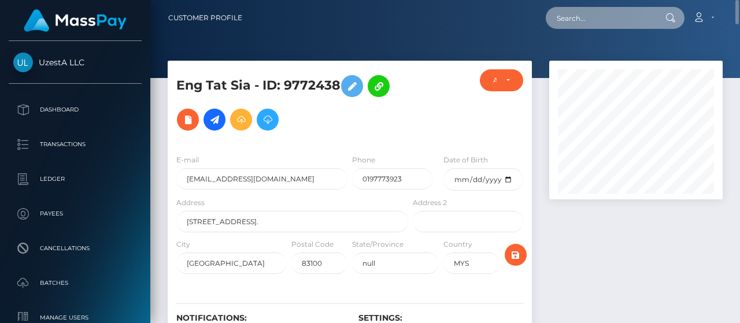
drag, startPoint x: 627, startPoint y: 27, endPoint x: 630, endPoint y: 20, distance: 7.5
click at [628, 27] on input "text" at bounding box center [600, 18] width 109 height 22
paste input "8782016"
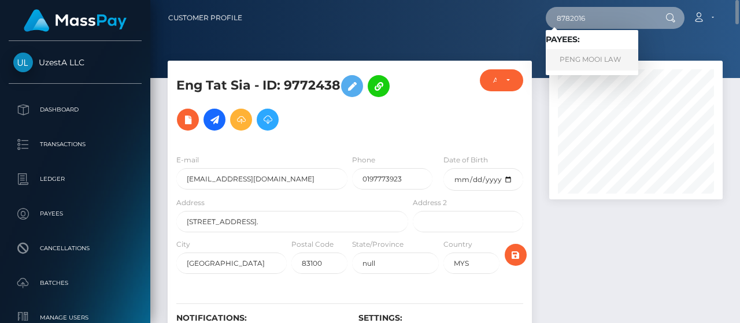
type input "8782016"
click at [589, 66] on link "PENG MOOI LAW" at bounding box center [592, 59] width 92 height 21
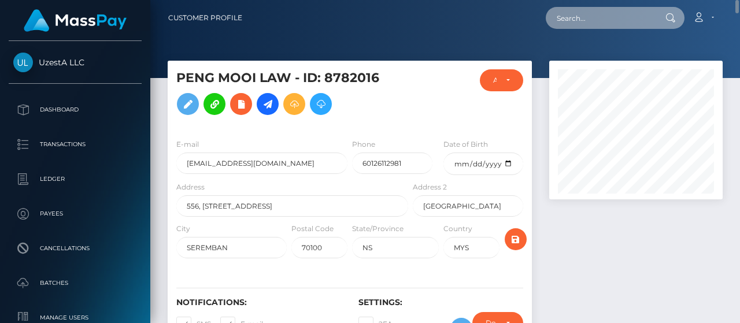
click at [581, 13] on input "text" at bounding box center [600, 18] width 109 height 22
paste input "3886880"
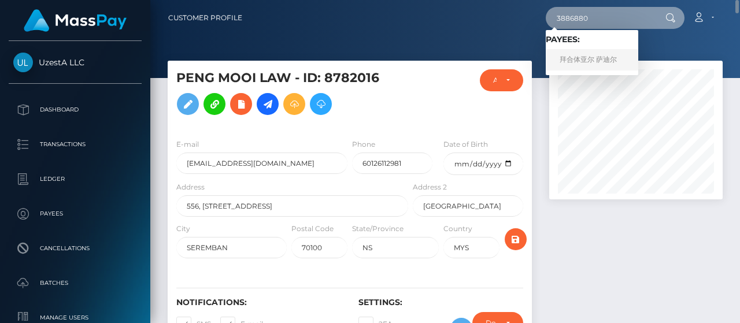
type input "3886880"
click at [586, 58] on link "拜合体亚尔 萨迪尔" at bounding box center [592, 59] width 92 height 21
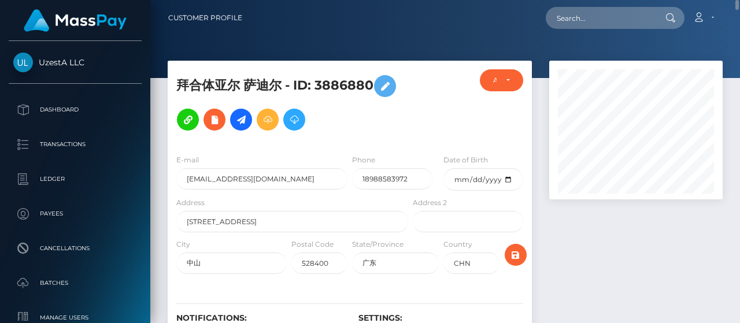
click at [640, 5] on nav "Customer Profile Loading... Loading... Account" at bounding box center [444, 18] width 589 height 36
click at [628, 17] on input "text" at bounding box center [600, 18] width 109 height 22
paste input "5685160"
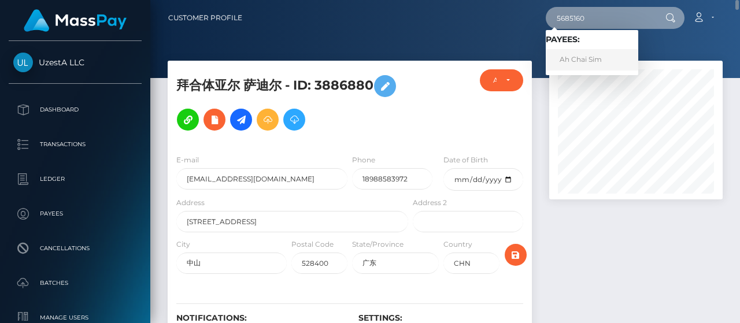
type input "5685160"
click at [593, 53] on link "Ah Chai Sim" at bounding box center [592, 59] width 92 height 21
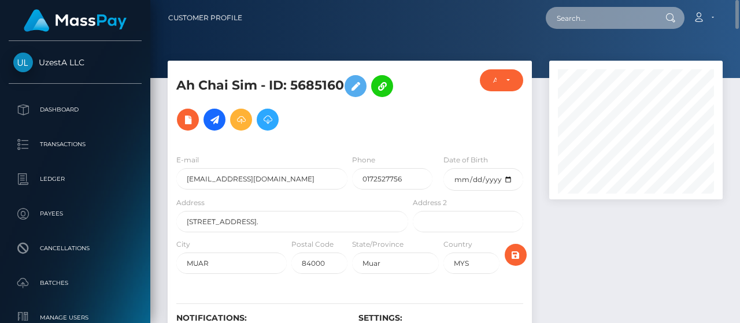
click at [611, 26] on input "text" at bounding box center [600, 18] width 109 height 22
paste input "0250913"
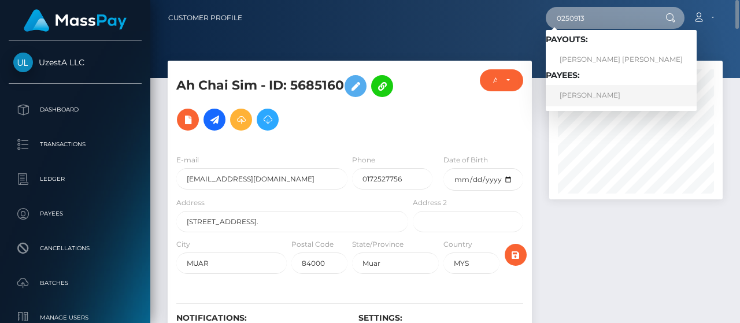
type input "0250913"
click at [598, 91] on link "[PERSON_NAME]" at bounding box center [621, 95] width 151 height 21
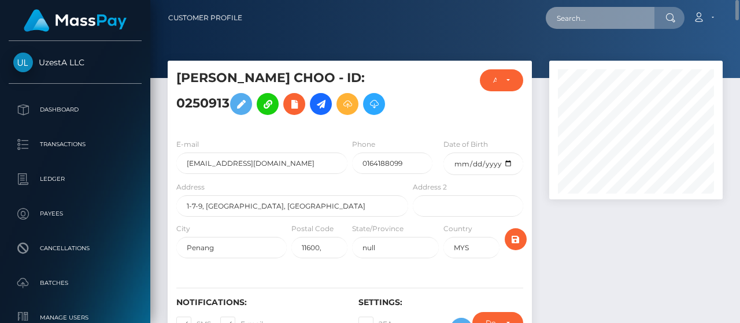
click at [606, 17] on input "text" at bounding box center [600, 18] width 109 height 22
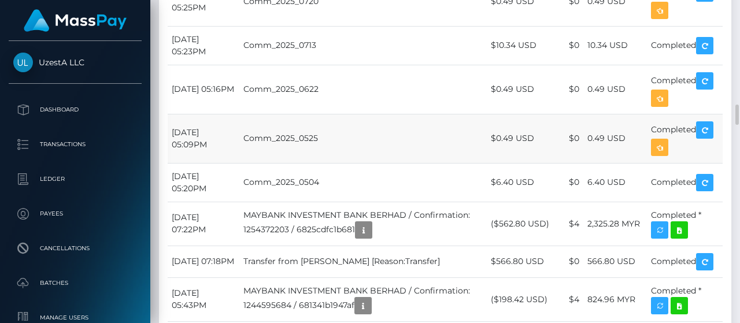
scroll to position [139, 173]
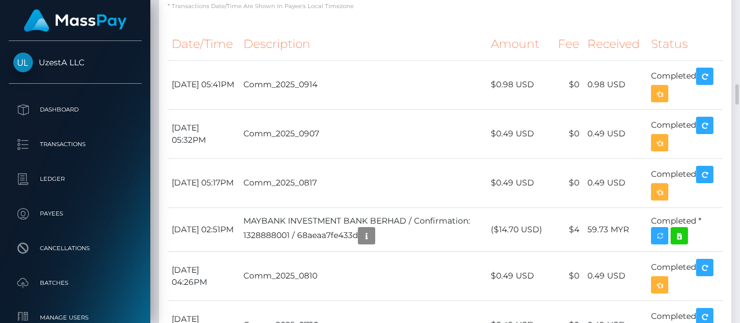
drag, startPoint x: 739, startPoint y: 102, endPoint x: 735, endPoint y: -4, distance: 106.4
click at [735, 0] on html "UzestA LLC Dashboard Transactions Ledger Payees Cancellations" at bounding box center [370, 161] width 740 height 323
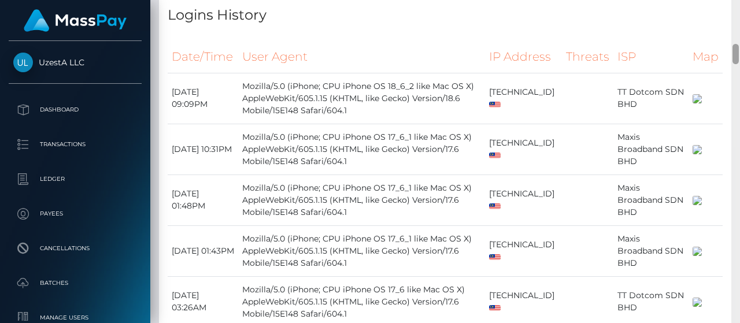
click at [739, 24] on div at bounding box center [735, 162] width 9 height 324
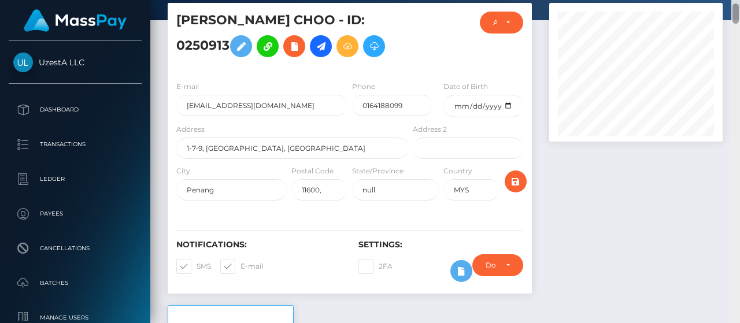
click at [739, 24] on div at bounding box center [735, 162] width 9 height 324
click at [739, 23] on div at bounding box center [735, 162] width 9 height 324
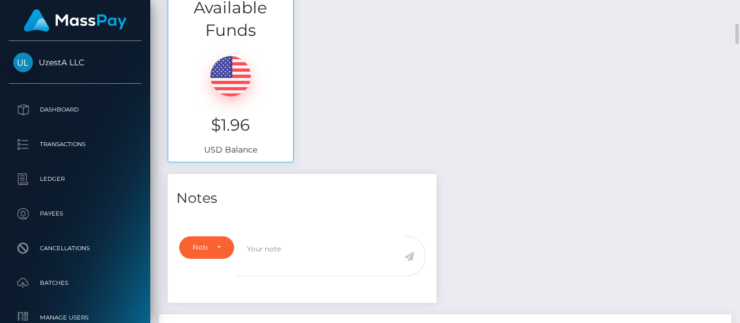
click at [728, 27] on div "Available Funds $1.96 USD Balance" at bounding box center [445, 78] width 572 height 192
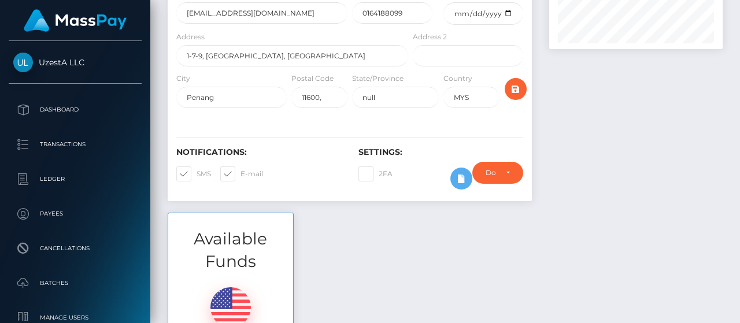
scroll to position [0, 0]
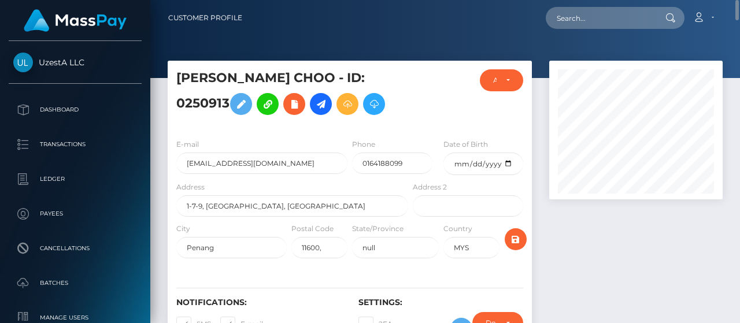
click at [654, 21] on div at bounding box center [669, 18] width 30 height 22
click at [609, 31] on nav "Customer Profile Loading... Loading... Account" at bounding box center [444, 18] width 589 height 36
click at [577, 21] on input "text" at bounding box center [600, 18] width 109 height 22
paste input "0695563"
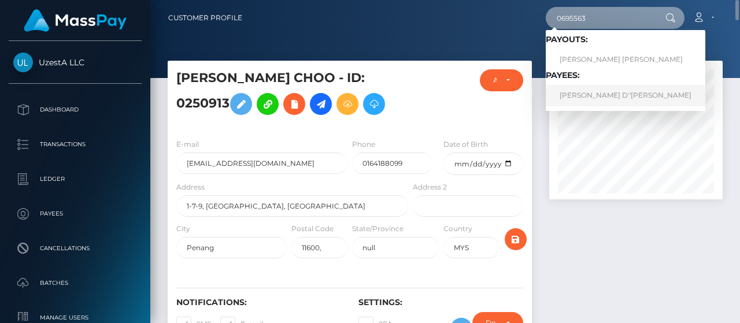
type input "0695563"
click at [589, 90] on link "Grace Cheng D''Silva" at bounding box center [625, 95] width 159 height 21
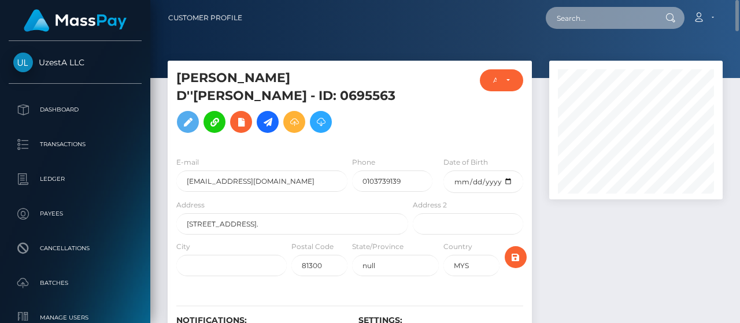
click at [606, 22] on input "text" at bounding box center [600, 18] width 109 height 22
paste input "3240555"
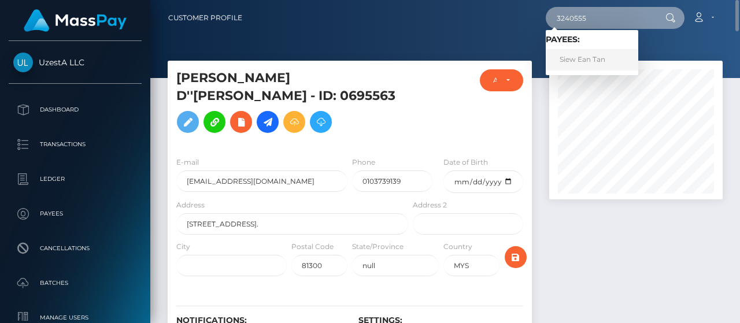
type input "3240555"
drag, startPoint x: 599, startPoint y: 60, endPoint x: 582, endPoint y: 65, distance: 17.9
click at [599, 60] on link "Siew Ean Tan" at bounding box center [592, 59] width 92 height 21
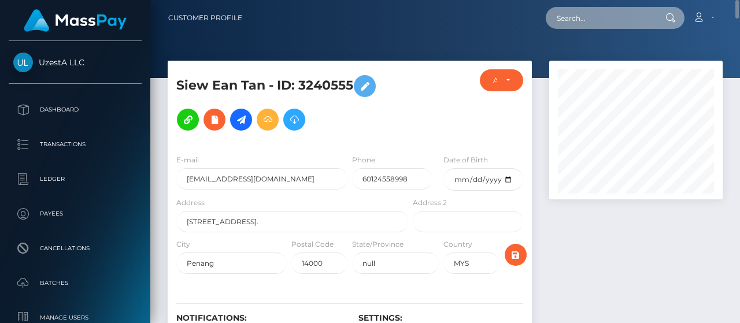
click at [595, 20] on input "text" at bounding box center [600, 18] width 109 height 22
paste input "3281791"
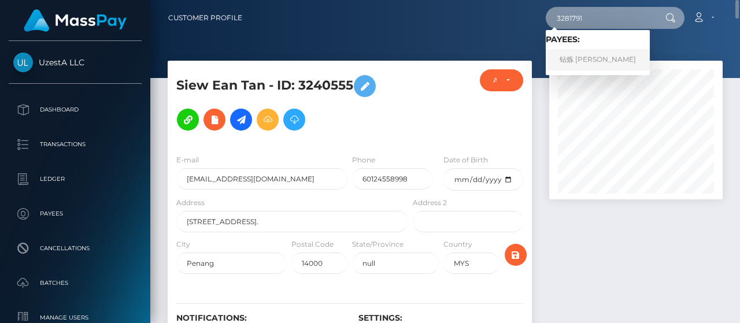
type input "3281791"
click at [596, 50] on link "钻炼 [PERSON_NAME]" at bounding box center [598, 59] width 104 height 21
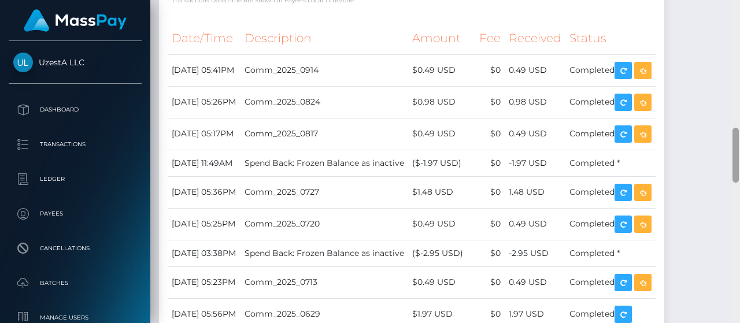
scroll to position [139, 173]
click at [739, 55] on div at bounding box center [735, 162] width 9 height 324
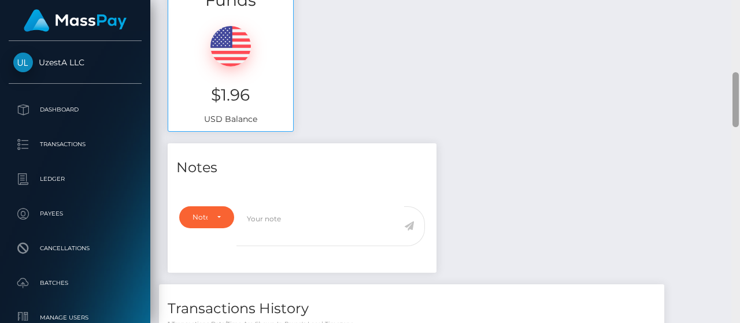
click at [739, 55] on div at bounding box center [735, 162] width 9 height 324
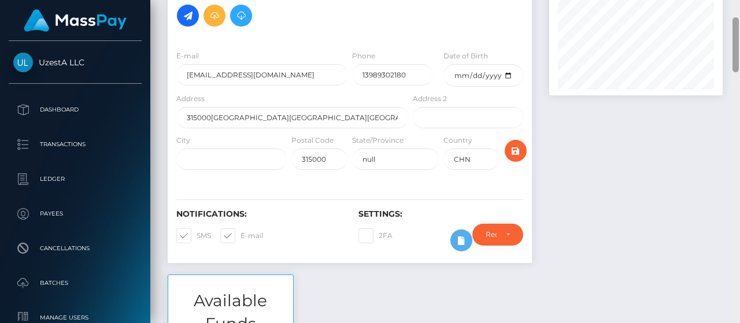
drag, startPoint x: 739, startPoint y: 24, endPoint x: 733, endPoint y: 4, distance: 20.5
click at [733, 5] on div at bounding box center [735, 162] width 9 height 324
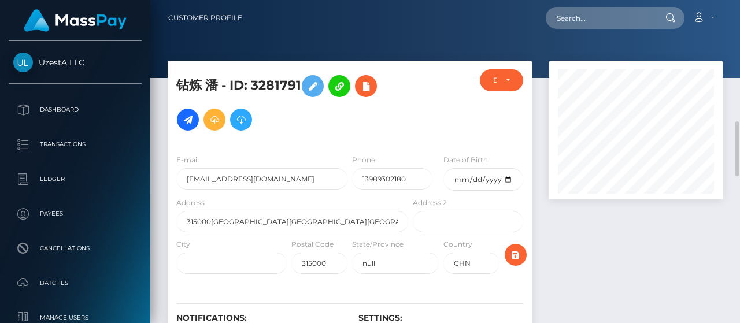
click at [733, 4] on div "Customer Profile Loading... Loading..." at bounding box center [444, 161] width 589 height 323
click at [610, 12] on input "text" at bounding box center [600, 18] width 109 height 22
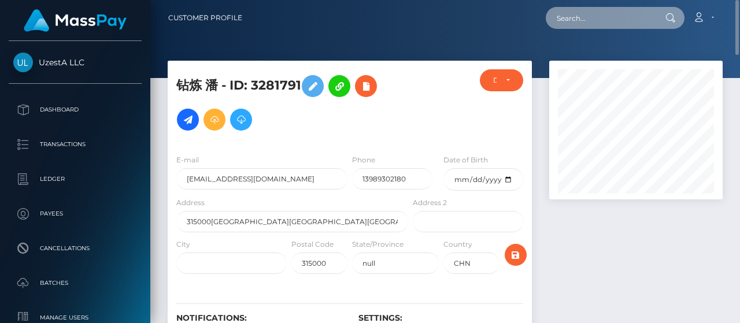
paste input "4899721"
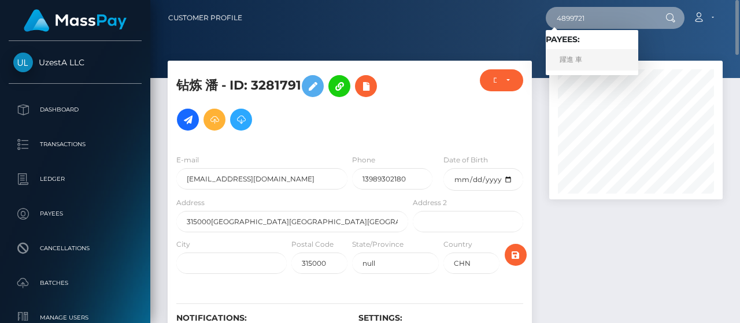
type input "4899721"
click at [588, 53] on link "躍進 車" at bounding box center [592, 59] width 92 height 21
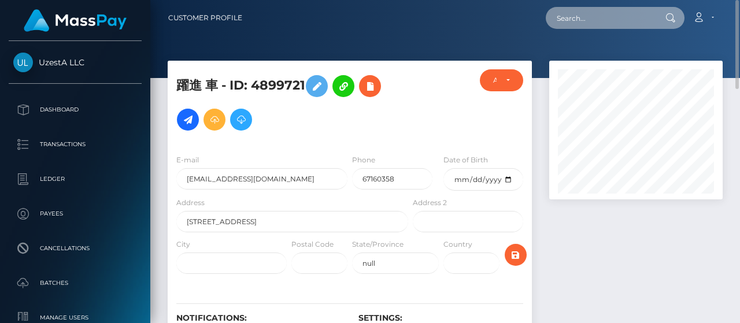
click at [603, 9] on input "text" at bounding box center [600, 18] width 109 height 22
paste input "0264758"
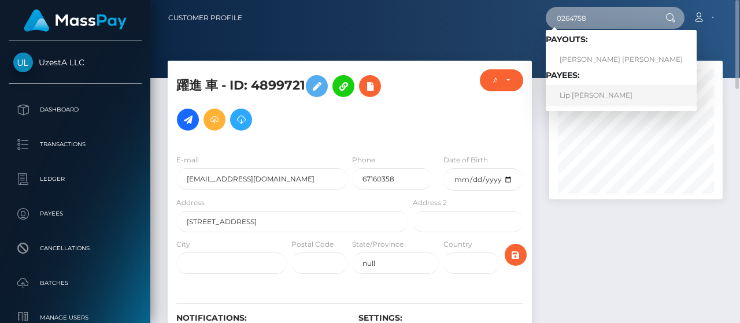
type input "0264758"
click at [594, 93] on link "Lip [PERSON_NAME]" at bounding box center [621, 95] width 151 height 21
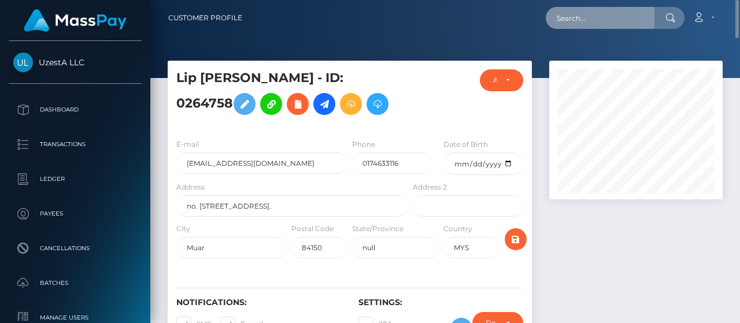
click at [584, 22] on input "text" at bounding box center [600, 18] width 109 height 22
paste input "8857437"
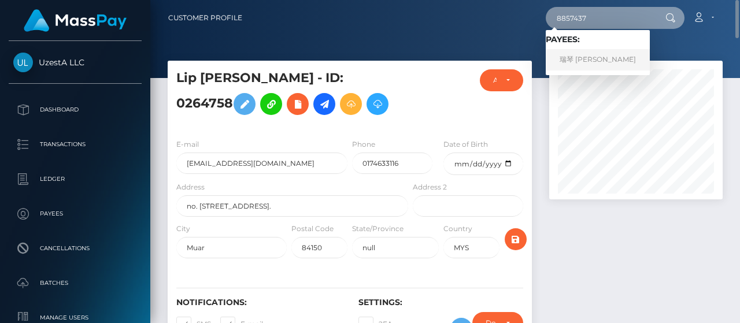
type input "8857437"
click at [599, 51] on link "瑞琴 王溫" at bounding box center [598, 59] width 104 height 21
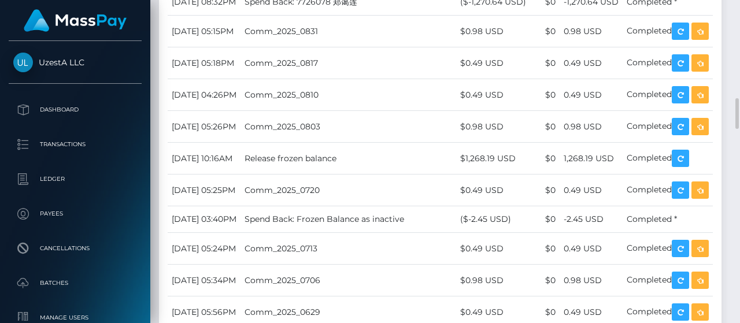
scroll to position [867, 0]
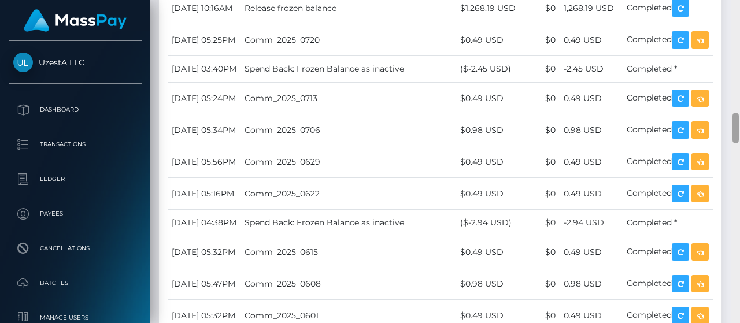
click at [739, 142] on div at bounding box center [735, 162] width 9 height 324
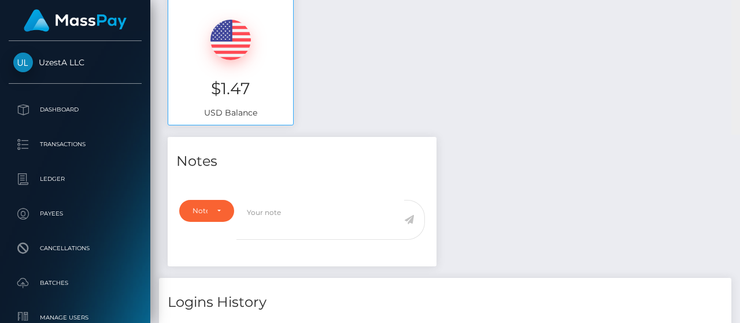
scroll to position [0, 0]
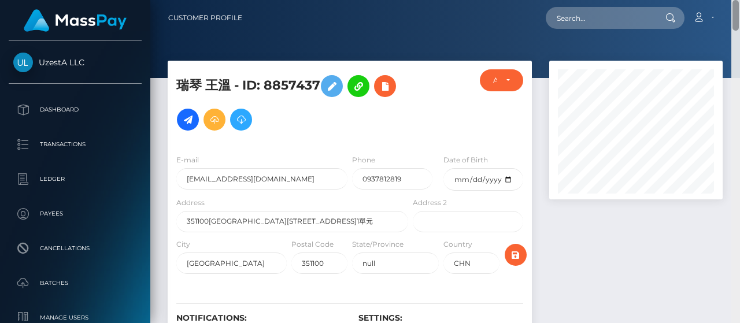
drag, startPoint x: 735, startPoint y: 128, endPoint x: 676, endPoint y: 0, distance: 141.4
click at [739, 0] on html "UzestA LLC Dashboard Transactions Ledger Payees Cancellations" at bounding box center [370, 161] width 740 height 323
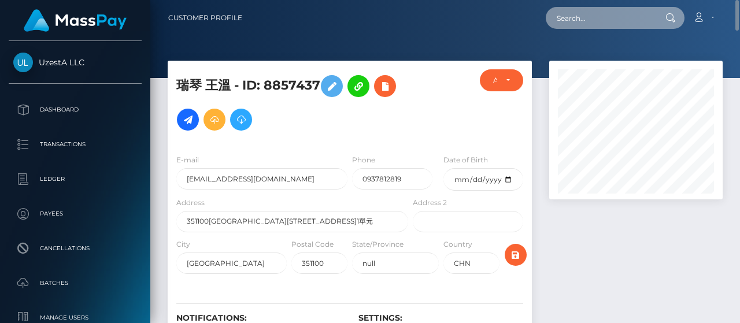
click at [631, 18] on input "text" at bounding box center [600, 18] width 109 height 22
paste input "4446435"
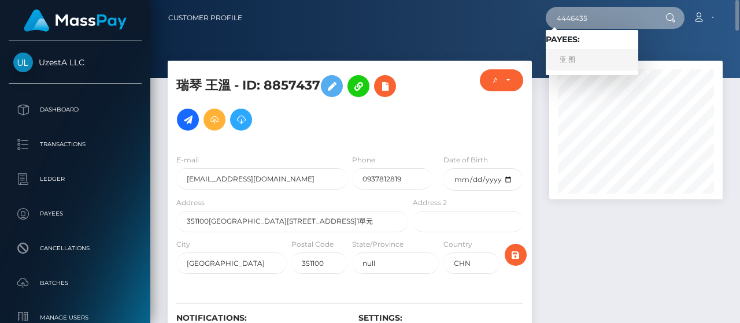
type input "4446435"
click at [584, 58] on link "亚 图" at bounding box center [592, 59] width 92 height 21
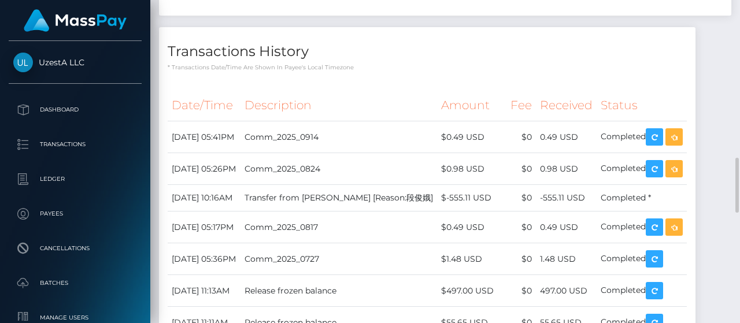
scroll to position [982, 0]
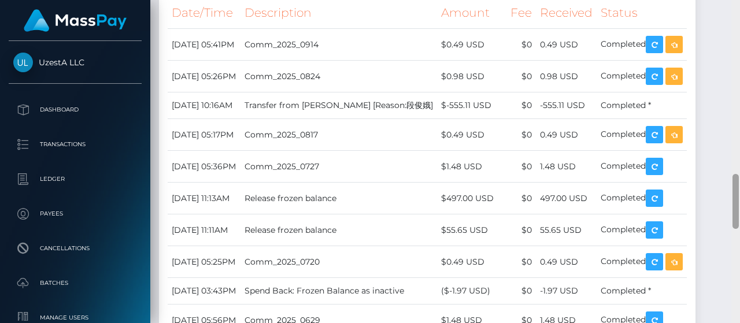
drag, startPoint x: 739, startPoint y: 129, endPoint x: 735, endPoint y: 1, distance: 128.3
click at [736, 2] on div at bounding box center [735, 162] width 9 height 324
click at [734, 1] on div at bounding box center [735, 162] width 9 height 324
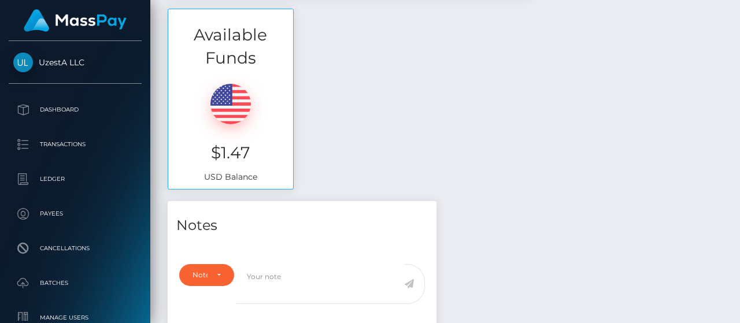
scroll to position [46, 0]
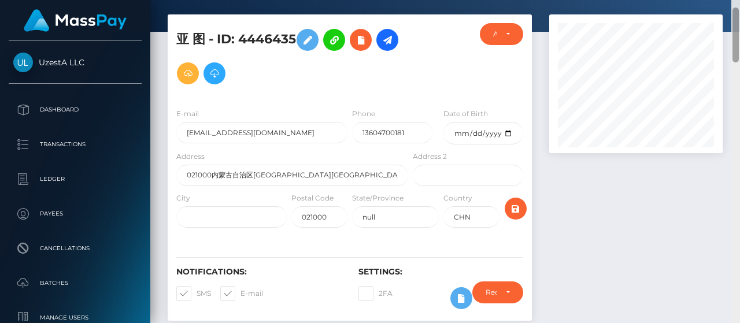
click at [739, 10] on div at bounding box center [735, 162] width 9 height 324
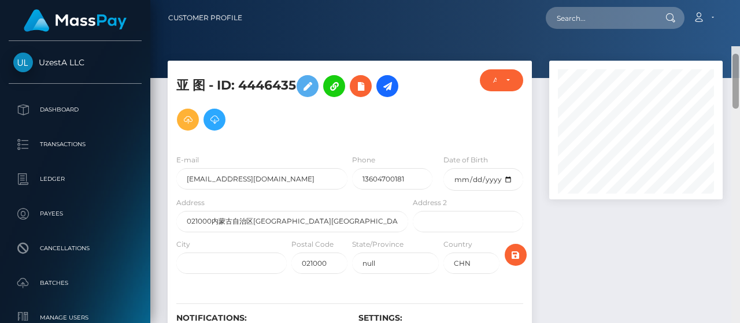
drag, startPoint x: 736, startPoint y: 9, endPoint x: 737, endPoint y: -8, distance: 16.2
click at [737, 0] on html "UzestA LLC Dashboard Transactions Ledger Payees Cancellations" at bounding box center [370, 161] width 740 height 323
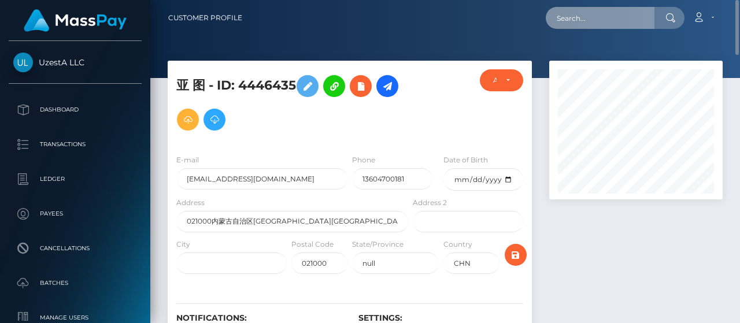
click at [638, 16] on input "text" at bounding box center [600, 18] width 109 height 22
paste input "9146364"
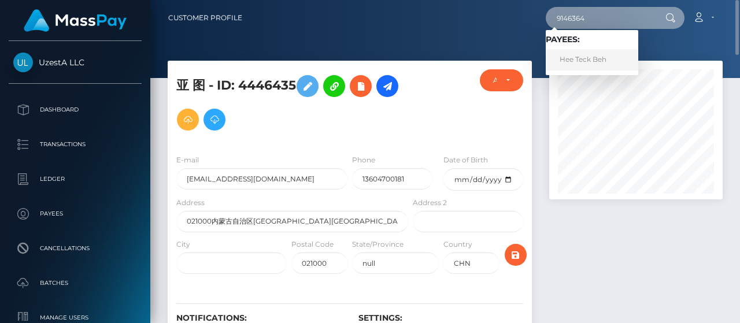
type input "9146364"
click at [580, 65] on link "Hee Teck Beh" at bounding box center [592, 59] width 92 height 21
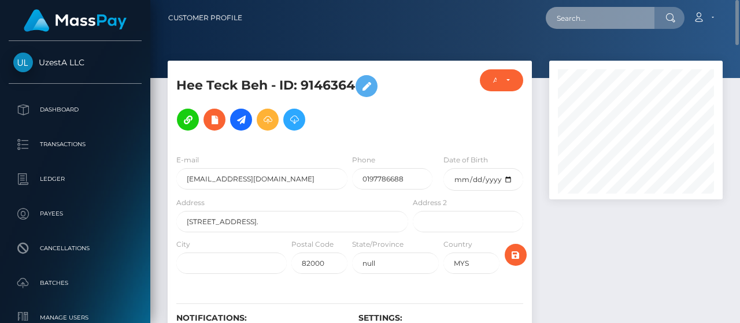
click at [605, 24] on input "text" at bounding box center [600, 18] width 109 height 22
paste input "4376828"
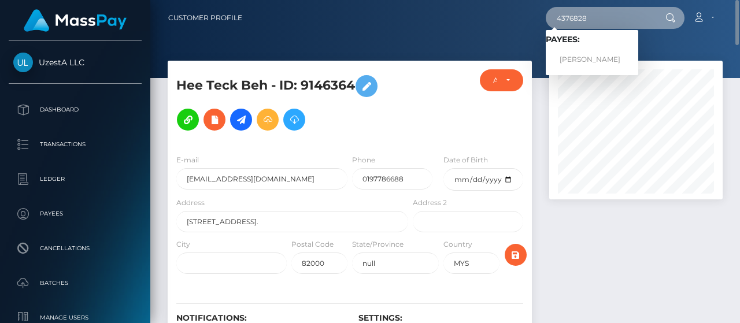
type input "4376828"
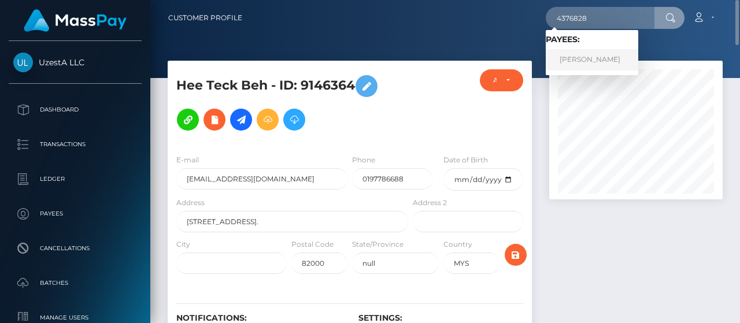
click at [588, 58] on link "[PERSON_NAME]" at bounding box center [592, 59] width 92 height 21
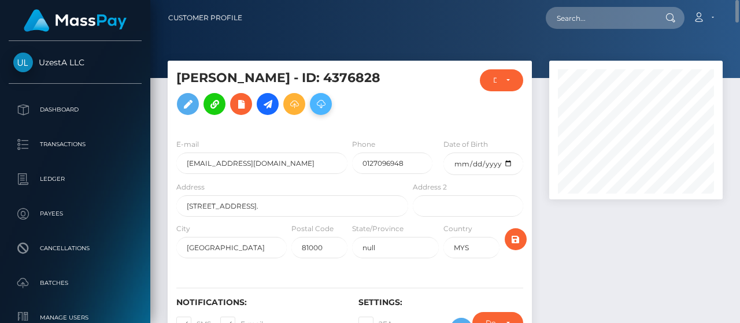
click at [314, 112] on icon at bounding box center [321, 104] width 14 height 14
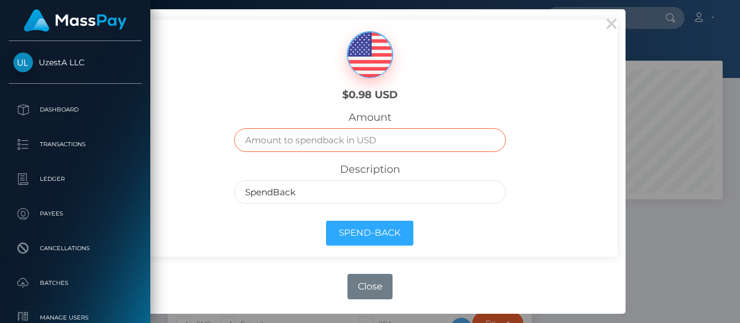
click at [340, 139] on input "text" at bounding box center [369, 140] width 271 height 24
type input ".98"
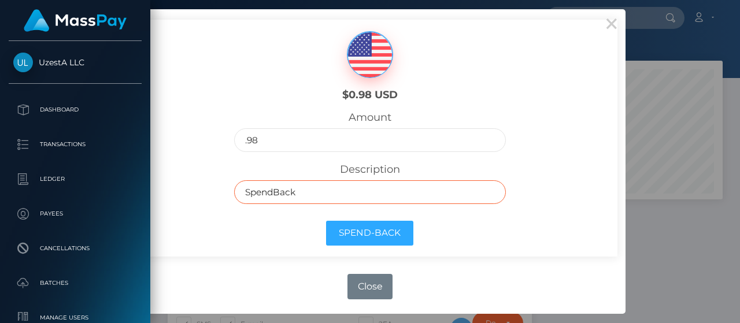
drag, startPoint x: 342, startPoint y: 192, endPoint x: 325, endPoint y: 202, distance: 19.1
click at [342, 192] on input "SpendBack" at bounding box center [369, 192] width 271 height 24
paste input "Frozen Balance as inactive"
type input "Frozen Balance as inactive"
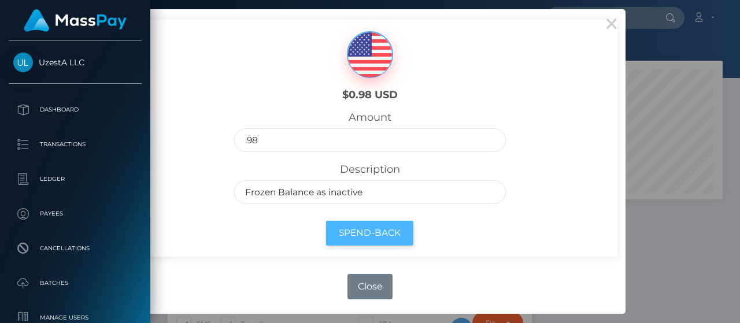
click at [366, 226] on button "Spend-Back" at bounding box center [369, 233] width 87 height 25
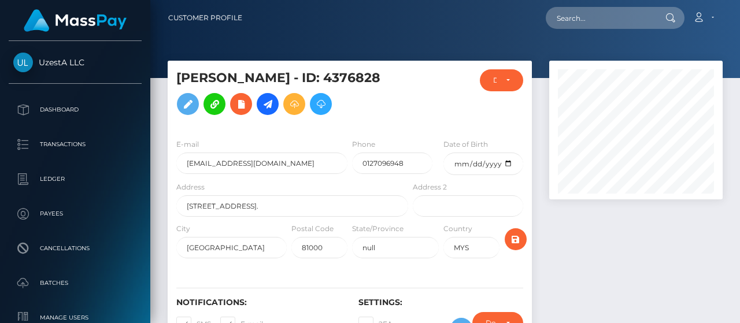
scroll to position [139, 173]
click at [573, 25] on input "text" at bounding box center [600, 18] width 109 height 22
paste input "8926045"
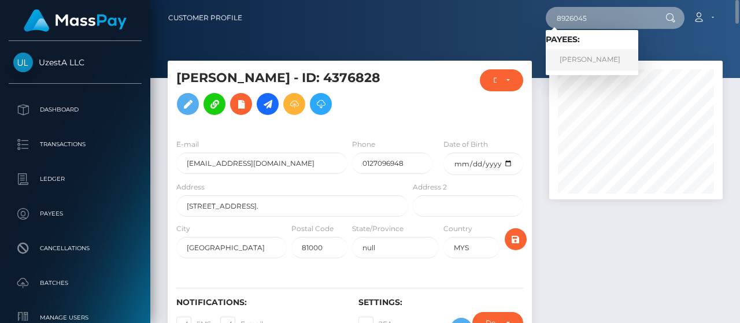
type input "8926045"
click at [583, 50] on link "Swee Sing Chen" at bounding box center [592, 59] width 92 height 21
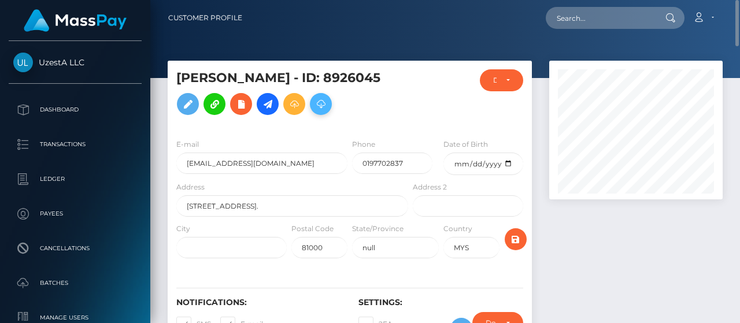
click at [303, 113] on h5 "Swee Sing Chen - ID: 8926045" at bounding box center [288, 94] width 225 height 51
click at [310, 115] on button at bounding box center [321, 104] width 22 height 22
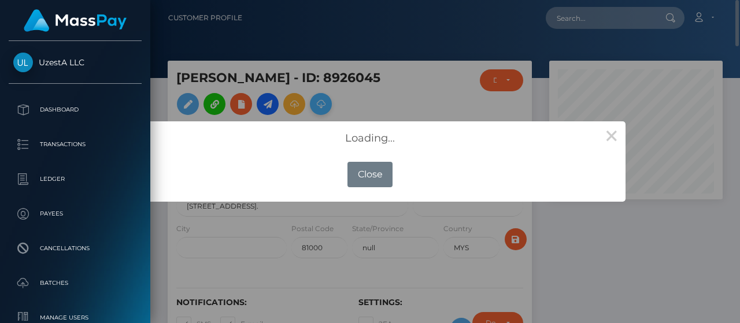
click at [285, 118] on div "× Loading... OK No Close" at bounding box center [370, 161] width 740 height 323
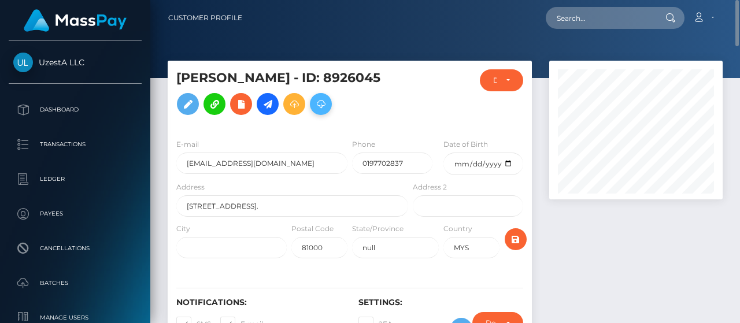
click at [310, 115] on button at bounding box center [321, 104] width 22 height 22
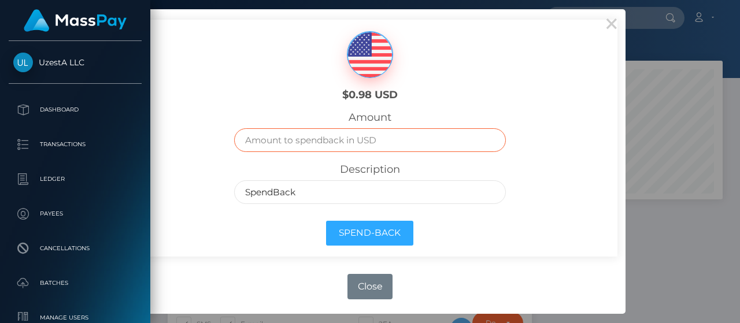
click at [370, 138] on input "text" at bounding box center [369, 140] width 271 height 24
type input ".98"
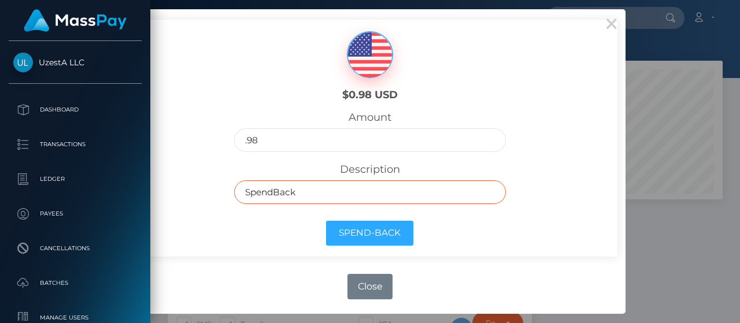
click at [336, 196] on input "SpendBack" at bounding box center [369, 192] width 271 height 24
paste input "Frozen Balance as inactive"
type input "Frozen Balance as inactive"
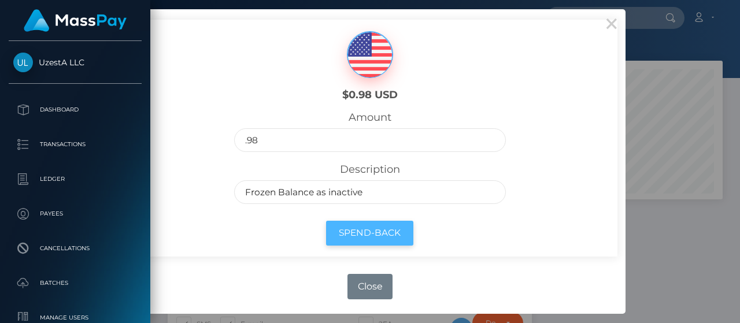
click at [356, 227] on button "Spend-Back" at bounding box center [369, 233] width 87 height 25
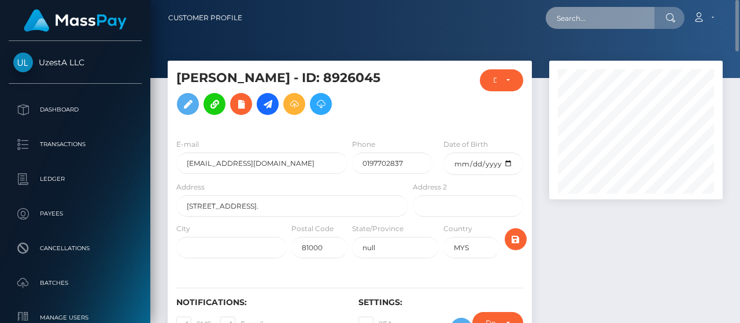
click at [591, 25] on input "text" at bounding box center [600, 18] width 109 height 22
paste input "0208122"
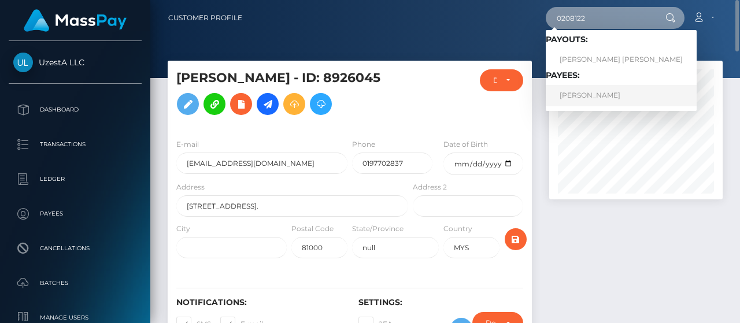
type input "0208122"
click at [601, 94] on link "Chun Haur Tan" at bounding box center [621, 95] width 151 height 21
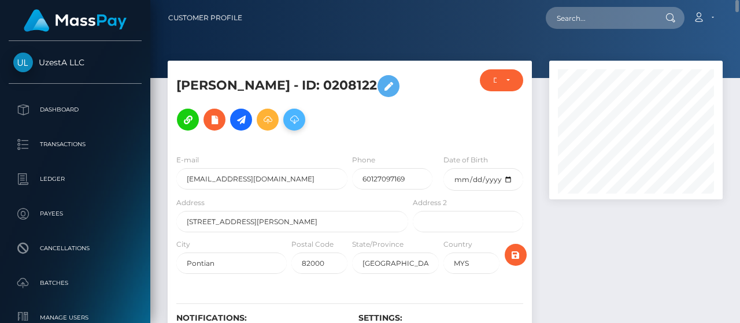
click at [304, 118] on button at bounding box center [294, 120] width 22 height 22
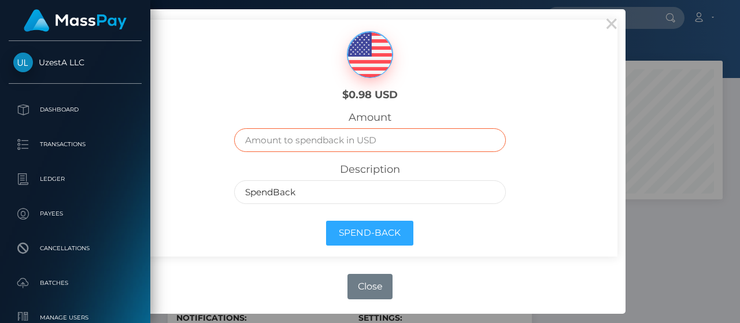
click at [369, 146] on input "text" at bounding box center [369, 140] width 271 height 24
type input ".98"
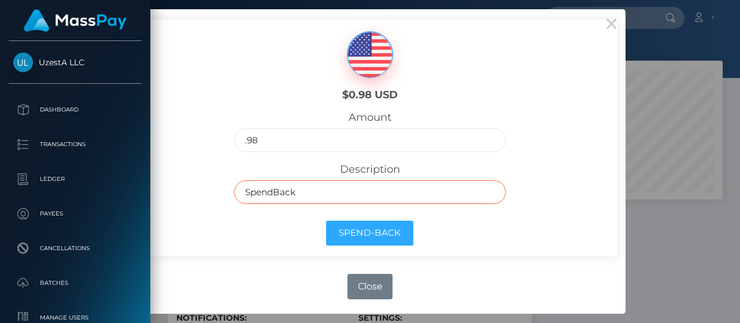
click at [354, 194] on input "SpendBack" at bounding box center [369, 192] width 271 height 24
paste input "Frozen Balance as inactive"
type input "Frozen Balance as inactive"
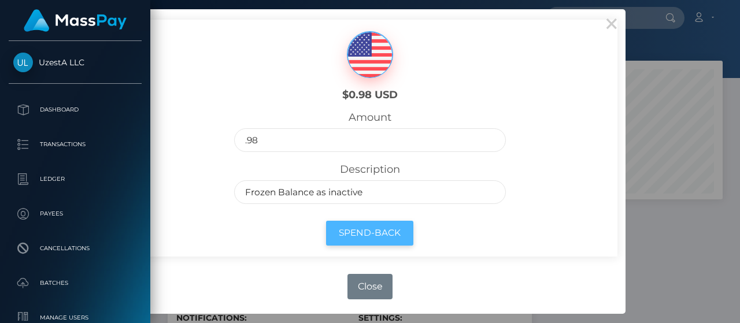
click at [358, 229] on button "Spend-Back" at bounding box center [369, 233] width 87 height 25
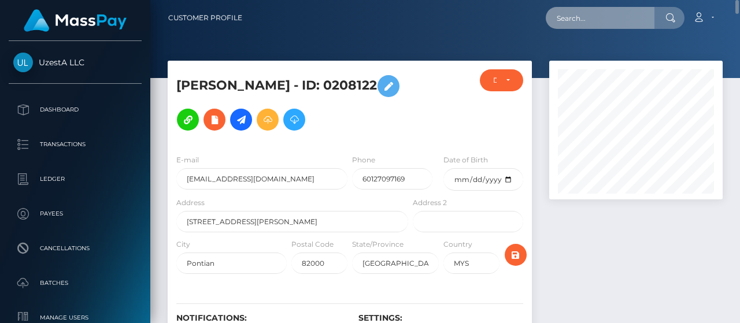
click at [592, 18] on input "text" at bounding box center [600, 18] width 109 height 22
paste input "8230821"
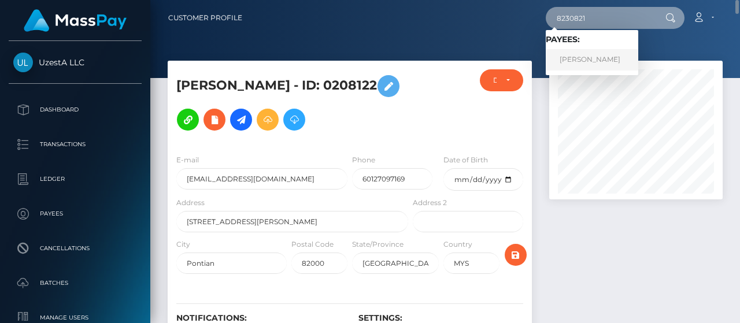
type input "8230821"
click at [583, 58] on link "Tick Ping Lee" at bounding box center [592, 59] width 92 height 21
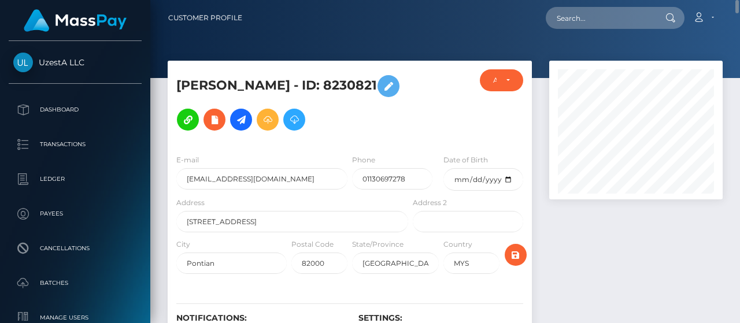
click at [570, 36] on div at bounding box center [444, 39] width 589 height 78
paste input "6096057"
click at [575, 14] on input "text" at bounding box center [600, 18] width 109 height 22
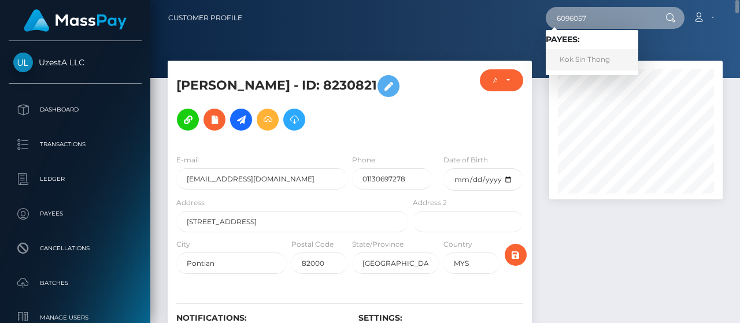
type input "6096057"
click at [581, 60] on link "Kok Sin Thong" at bounding box center [592, 59] width 92 height 21
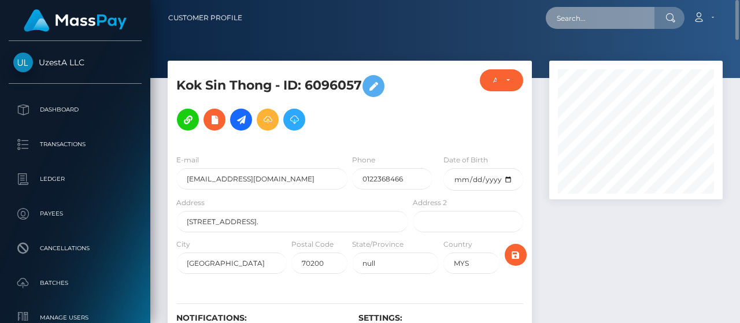
click at [599, 20] on input "text" at bounding box center [600, 18] width 109 height 22
paste input "1290367"
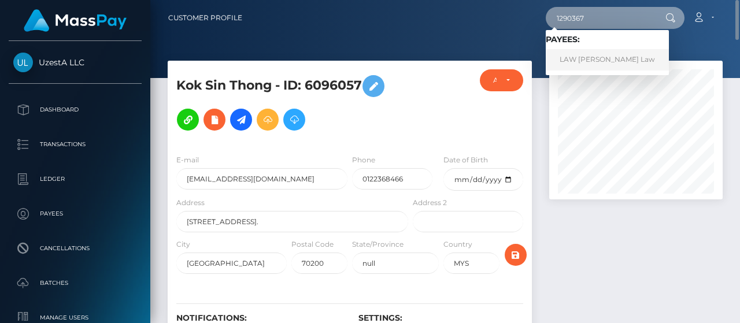
type input "1290367"
click at [571, 56] on link "LAW [PERSON_NAME] Law" at bounding box center [607, 59] width 123 height 21
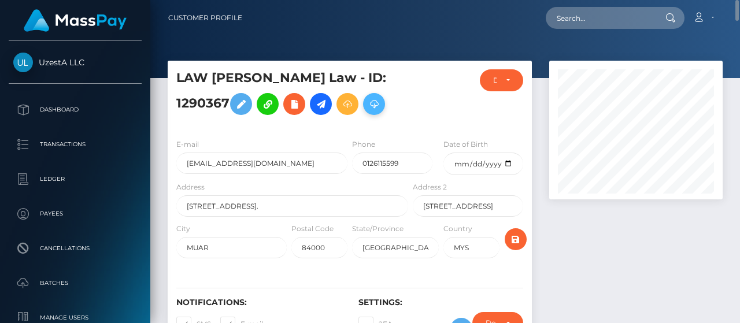
click at [381, 102] on icon at bounding box center [374, 104] width 14 height 14
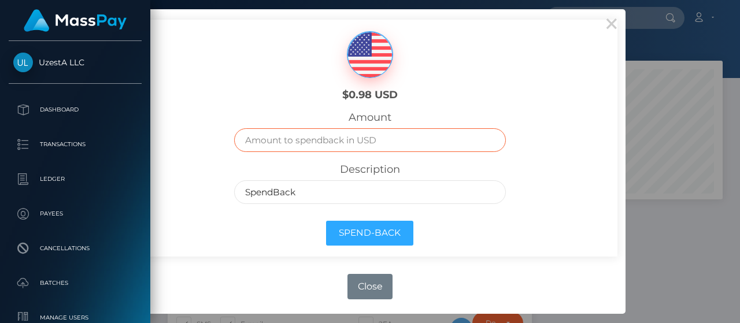
click at [329, 139] on input "text" at bounding box center [369, 140] width 271 height 24
type input ".98"
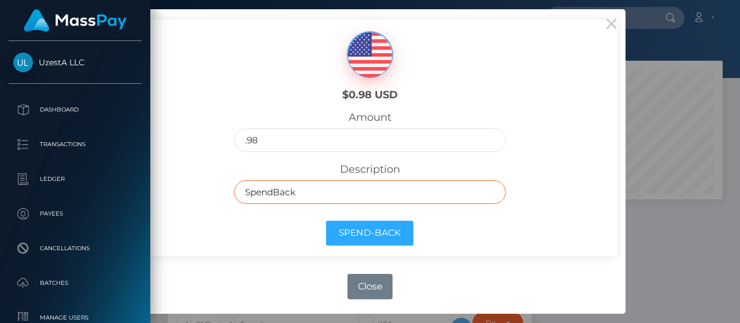
click at [329, 184] on input "SpendBack" at bounding box center [369, 192] width 271 height 24
paste input "Frozen Balance as inactive"
type input "Frozen Balance as inactive"
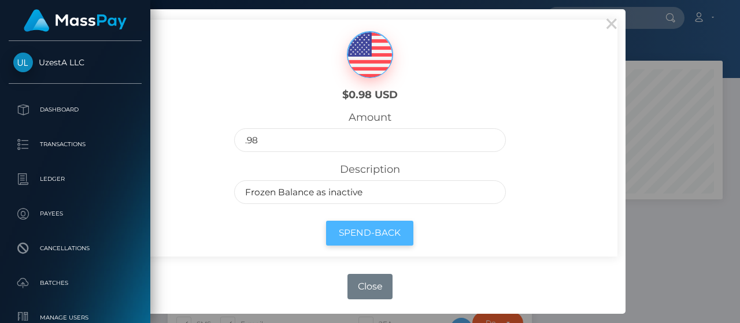
click at [359, 229] on button "Spend-Back" at bounding box center [369, 233] width 87 height 25
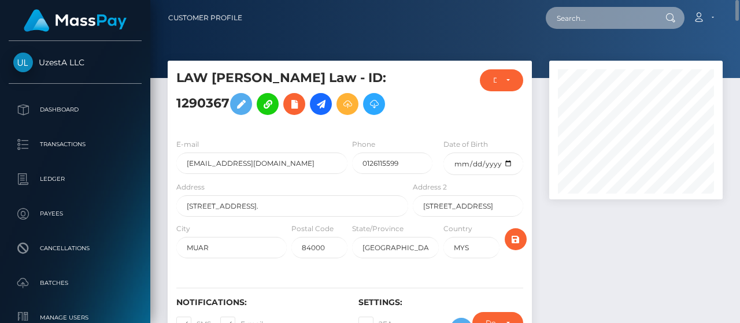
drag, startPoint x: 600, startPoint y: 25, endPoint x: 592, endPoint y: 21, distance: 9.3
click at [600, 25] on input "text" at bounding box center [600, 18] width 109 height 22
paste input "6833940"
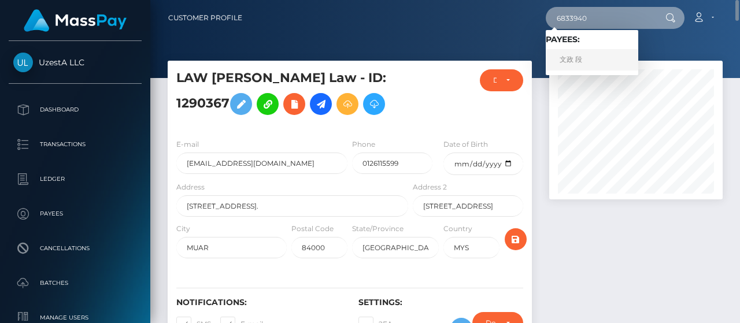
type input "6833940"
click at [592, 53] on link "文政 段" at bounding box center [592, 59] width 92 height 21
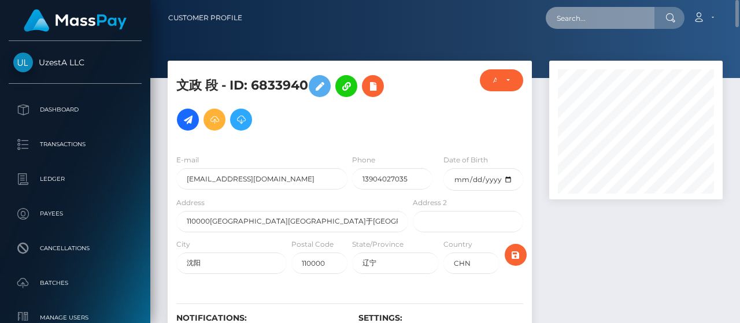
click at [610, 17] on input "text" at bounding box center [600, 18] width 109 height 22
paste input "9242469"
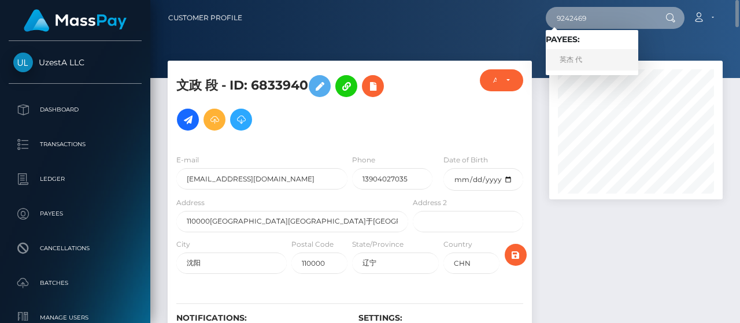
type input "9242469"
click at [595, 63] on link "英杰 代" at bounding box center [592, 59] width 92 height 21
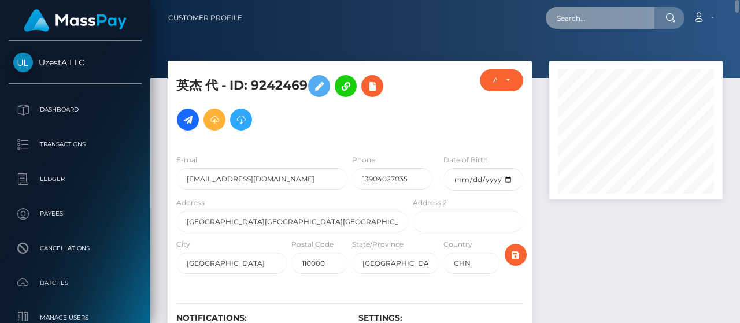
click at [624, 12] on input "text" at bounding box center [600, 18] width 109 height 22
paste input "6547098"
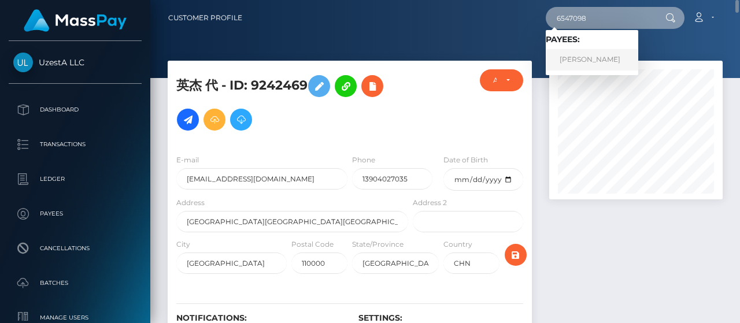
type input "6547098"
click at [593, 62] on link "海忠 张" at bounding box center [592, 59] width 92 height 21
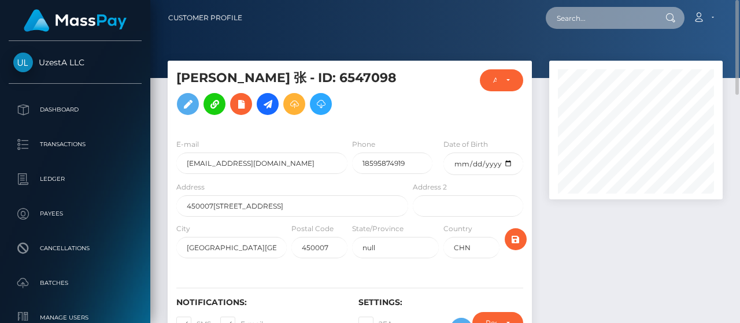
click at [614, 28] on input "text" at bounding box center [600, 18] width 109 height 22
paste input "8715578"
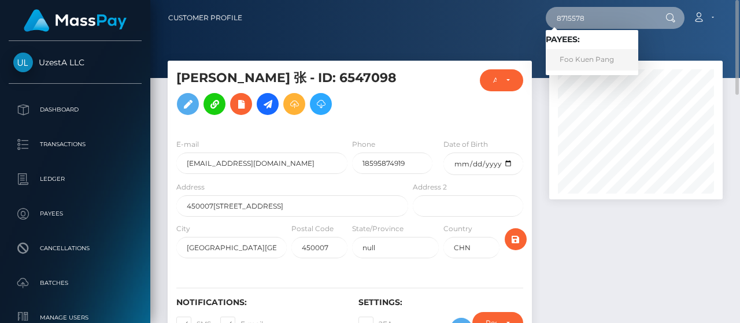
type input "8715578"
click at [602, 49] on link "Foo Kuen Pang" at bounding box center [592, 59] width 92 height 21
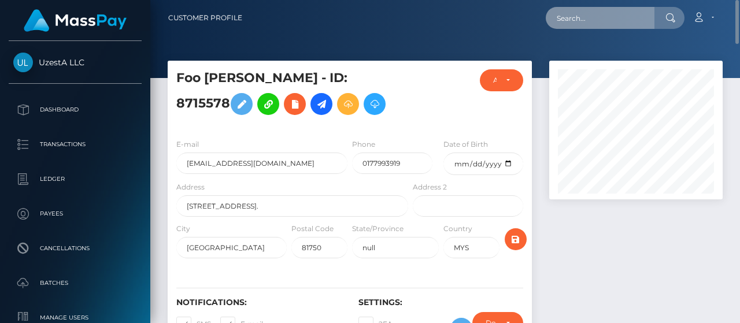
click at [644, 21] on input "text" at bounding box center [600, 18] width 109 height 22
paste input "8935963"
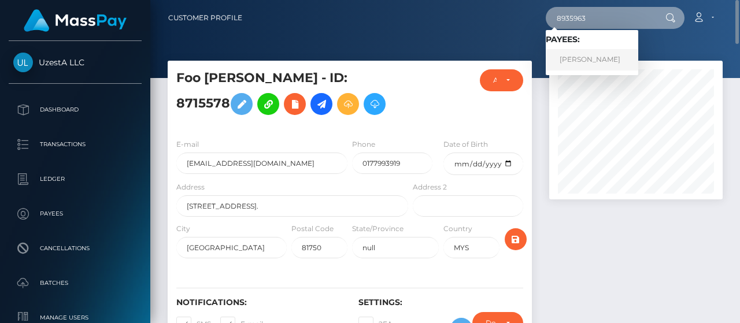
type input "8935963"
click at [603, 64] on link "[PERSON_NAME]" at bounding box center [592, 59] width 92 height 21
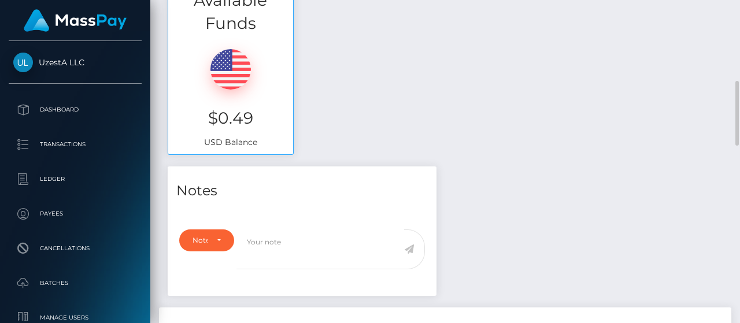
scroll to position [58, 0]
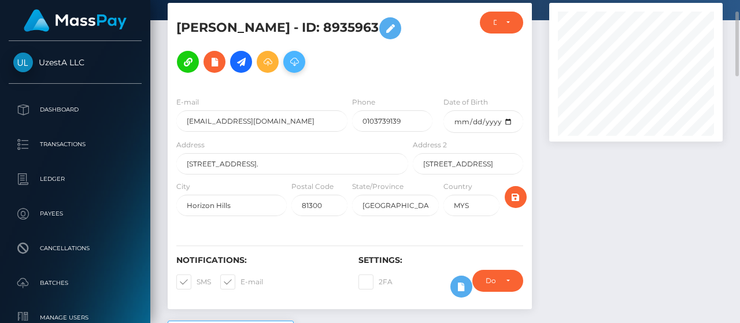
click at [299, 55] on icon at bounding box center [294, 62] width 14 height 14
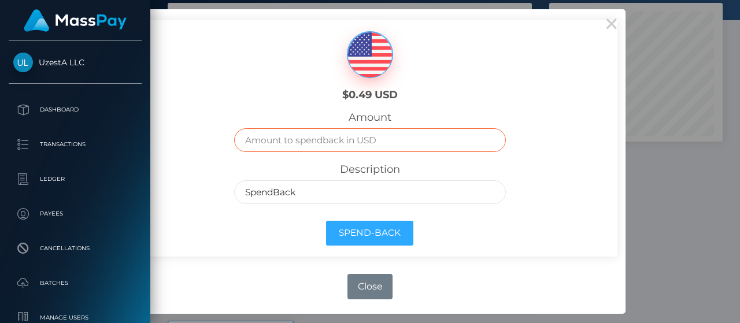
click at [384, 133] on input "text" at bounding box center [369, 140] width 271 height 24
type input ".49"
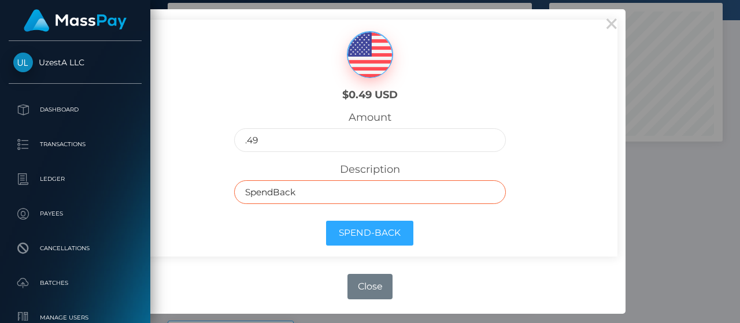
drag, startPoint x: 342, startPoint y: 187, endPoint x: 348, endPoint y: 191, distance: 7.1
click at [342, 187] on input "SpendBack" at bounding box center [369, 192] width 271 height 24
paste input "Frozen Balance as inactive"
type input "Frozen Balance as inactive"
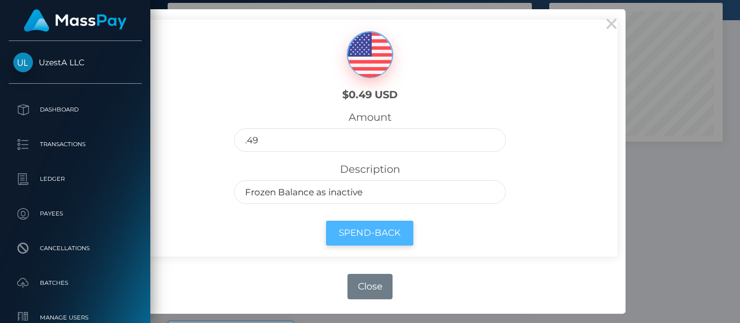
click at [369, 236] on button "Spend-Back" at bounding box center [369, 233] width 87 height 25
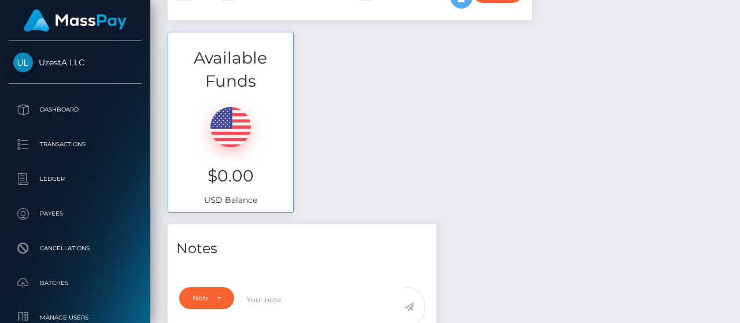
scroll to position [58, 0]
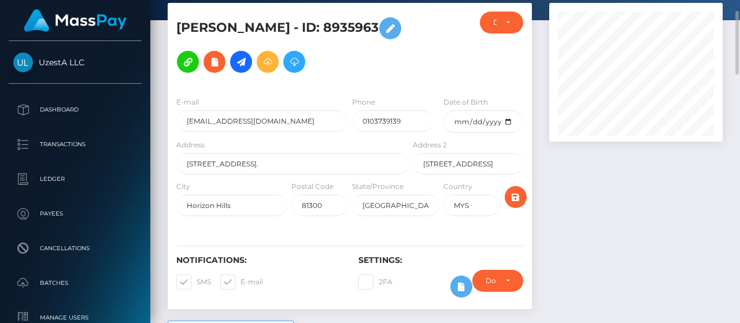
drag, startPoint x: 602, startPoint y: 211, endPoint x: 602, endPoint y: 203, distance: 8.1
click at [602, 210] on div at bounding box center [635, 162] width 191 height 318
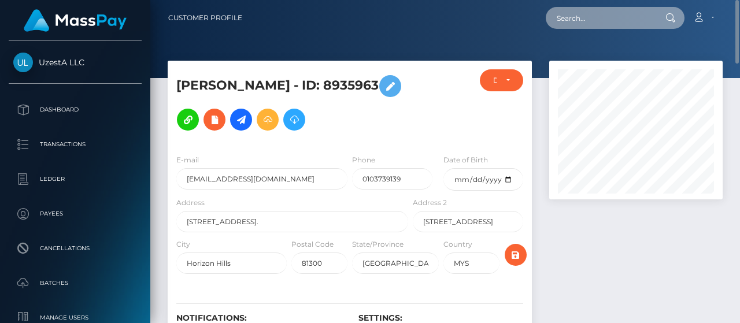
drag, startPoint x: 602, startPoint y: 14, endPoint x: 593, endPoint y: 9, distance: 10.6
click at [602, 14] on input "text" at bounding box center [600, 18] width 109 height 22
paste input "8273065"
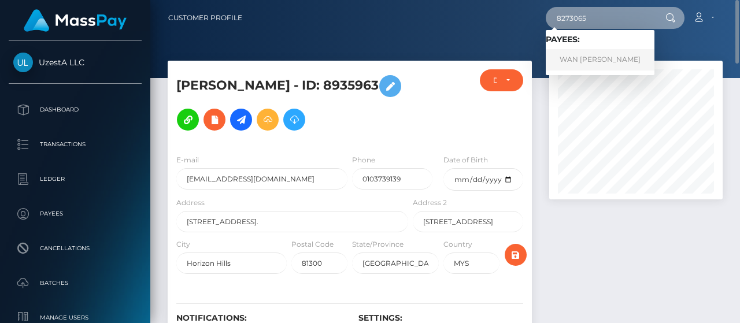
type input "8273065"
click at [598, 51] on link "WAN [PERSON_NAME]" at bounding box center [600, 59] width 109 height 21
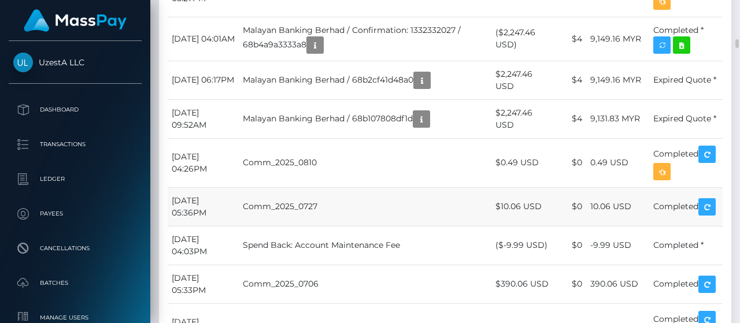
scroll to position [1387, 0]
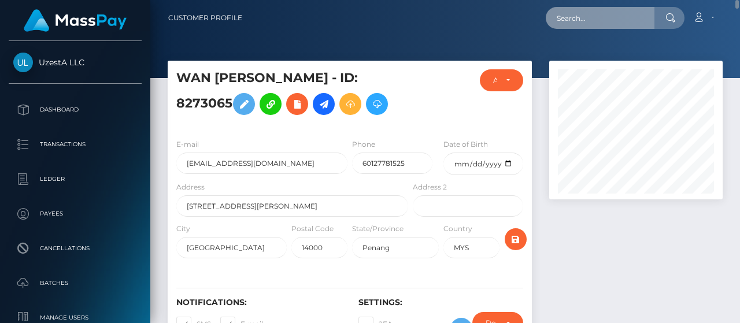
drag, startPoint x: 611, startPoint y: 16, endPoint x: 610, endPoint y: 6, distance: 9.8
click at [611, 16] on input "text" at bounding box center [600, 18] width 109 height 22
paste input "7088642"
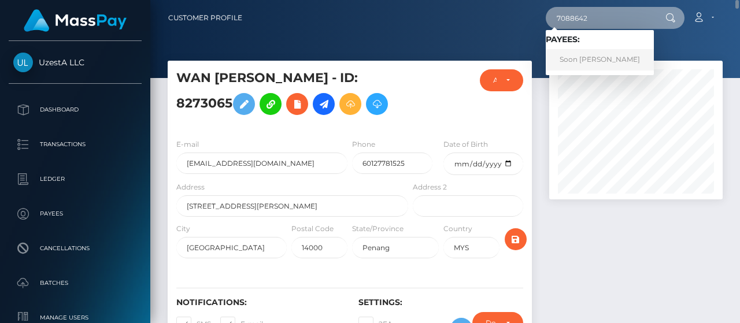
type input "7088642"
click at [593, 58] on link "Soon Kai Gan" at bounding box center [600, 59] width 108 height 21
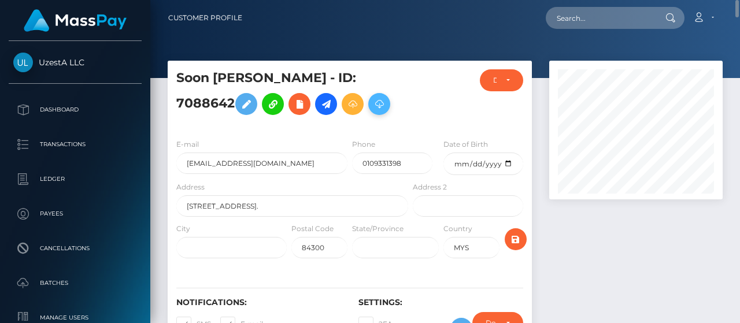
click at [372, 112] on icon at bounding box center [379, 104] width 14 height 14
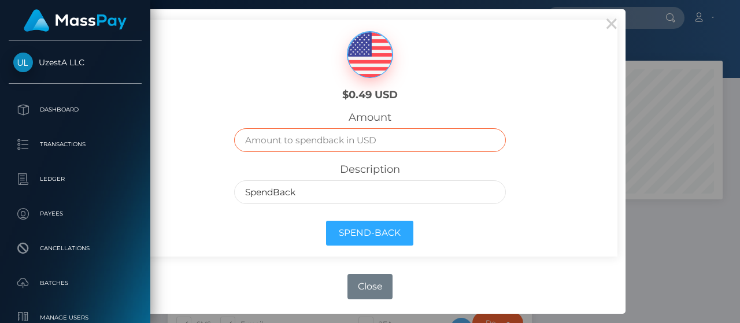
click at [355, 131] on input "text" at bounding box center [369, 140] width 271 height 24
click at [615, 26] on button "×" at bounding box center [612, 23] width 28 height 28
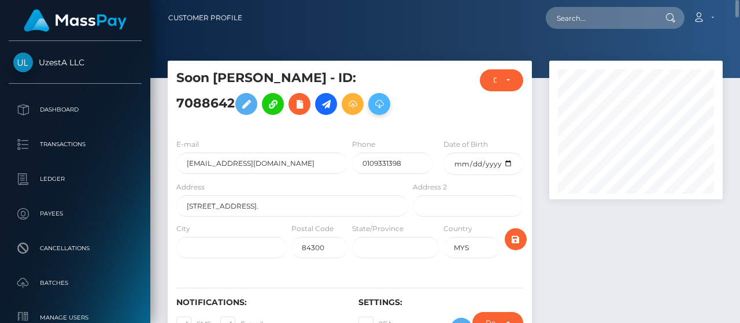
click at [372, 112] on icon at bounding box center [379, 104] width 14 height 14
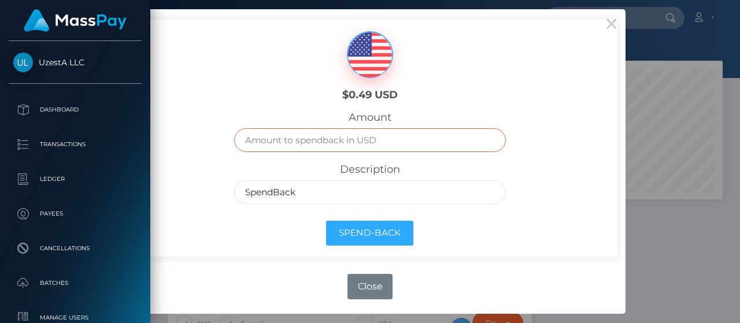
click at [381, 145] on input "text" at bounding box center [369, 140] width 271 height 24
type input ".49"
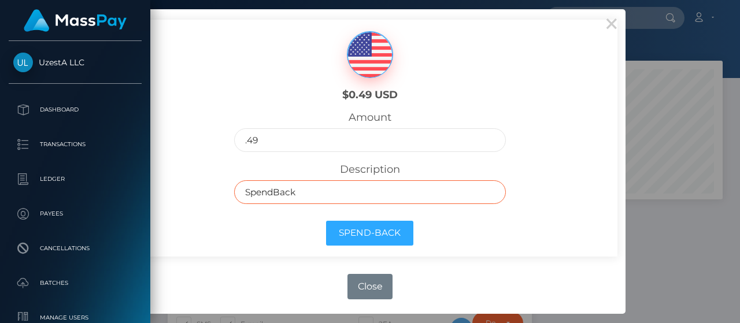
click at [313, 188] on input "SpendBack" at bounding box center [369, 192] width 271 height 24
paste input "Frozen Balance as inactive"
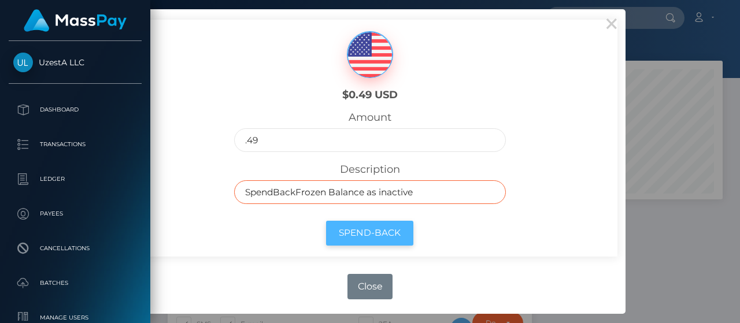
paste input "text"
type input "Frozen Balance as inactive"
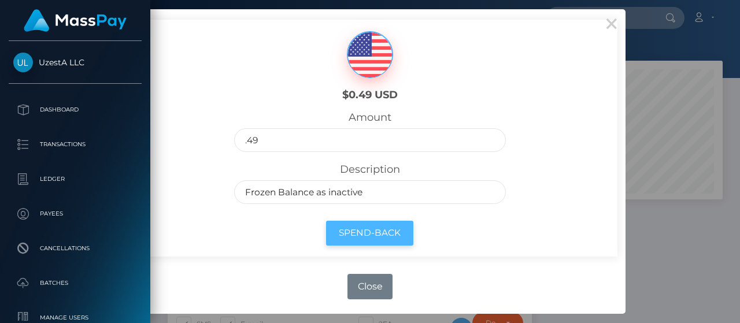
click at [368, 225] on button "Spend-Back" at bounding box center [369, 233] width 87 height 25
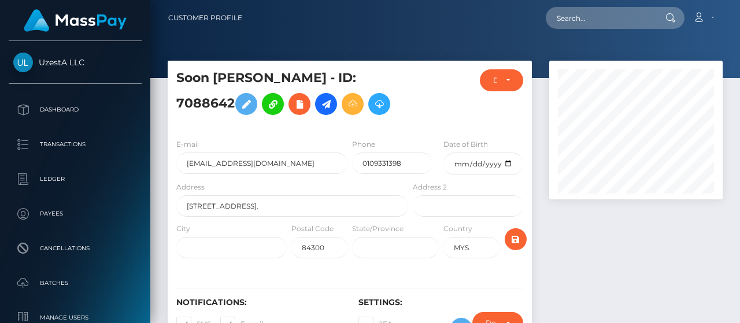
scroll to position [139, 173]
